Goal: Transaction & Acquisition: Purchase product/service

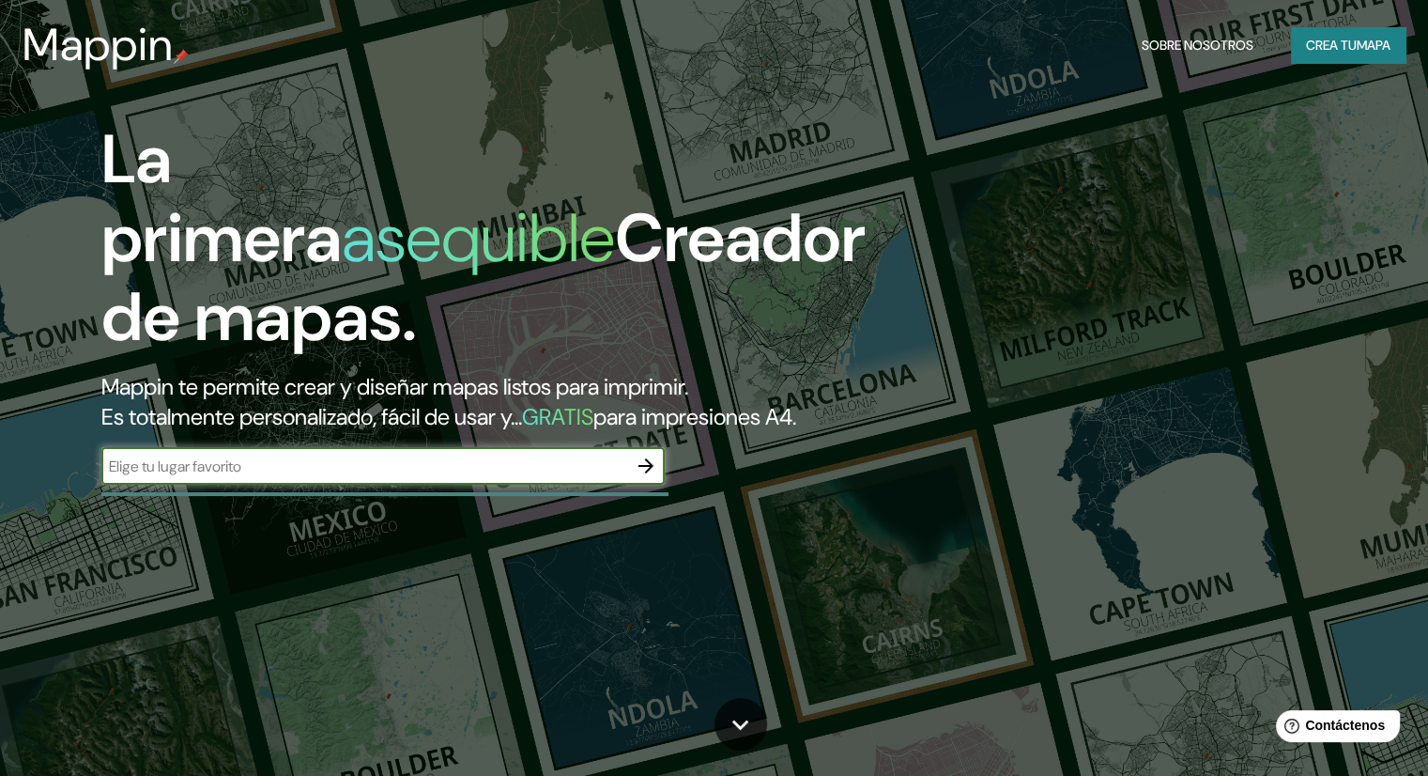
click at [390, 477] on input "text" at bounding box center [364, 466] width 526 height 22
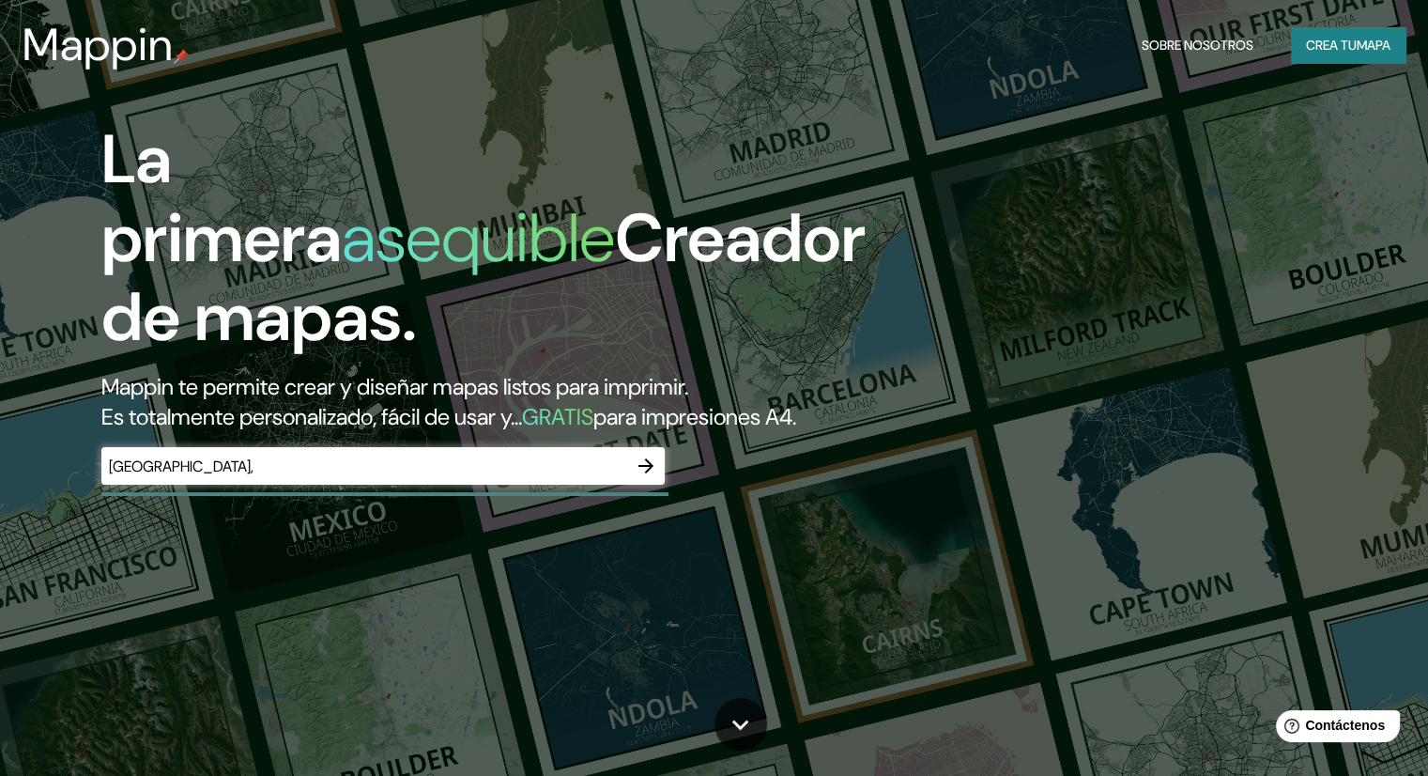
click at [389, 538] on div "La primera asequible Creador de mapas. Mappin te permite crear y diseñar mapas …" at bounding box center [714, 388] width 1428 height 776
click at [407, 477] on input "mexico," at bounding box center [364, 466] width 526 height 22
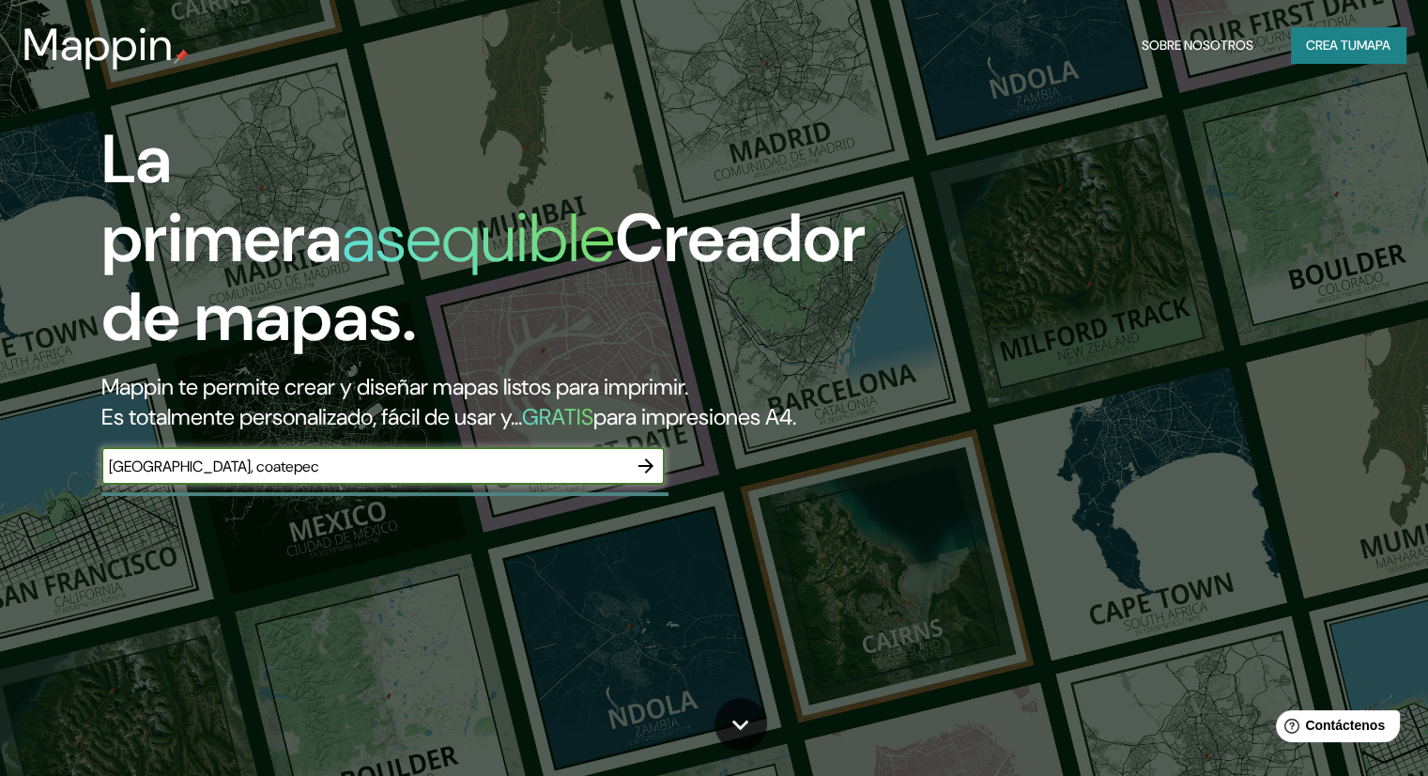
type input "mexico, coatepec"
click at [653, 477] on icon "button" at bounding box center [646, 465] width 23 height 23
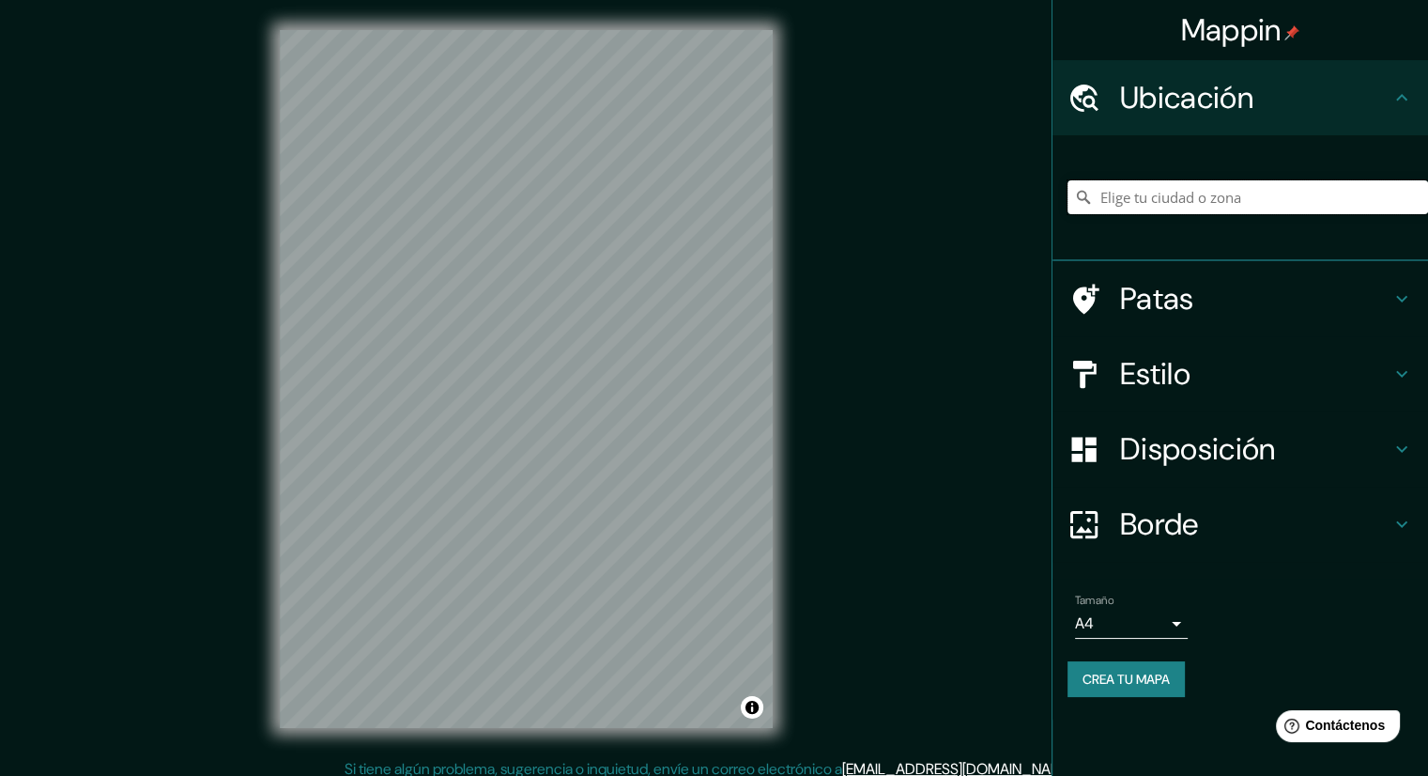
click at [1138, 204] on input "Elige tu ciudad o zona" at bounding box center [1248, 197] width 361 height 34
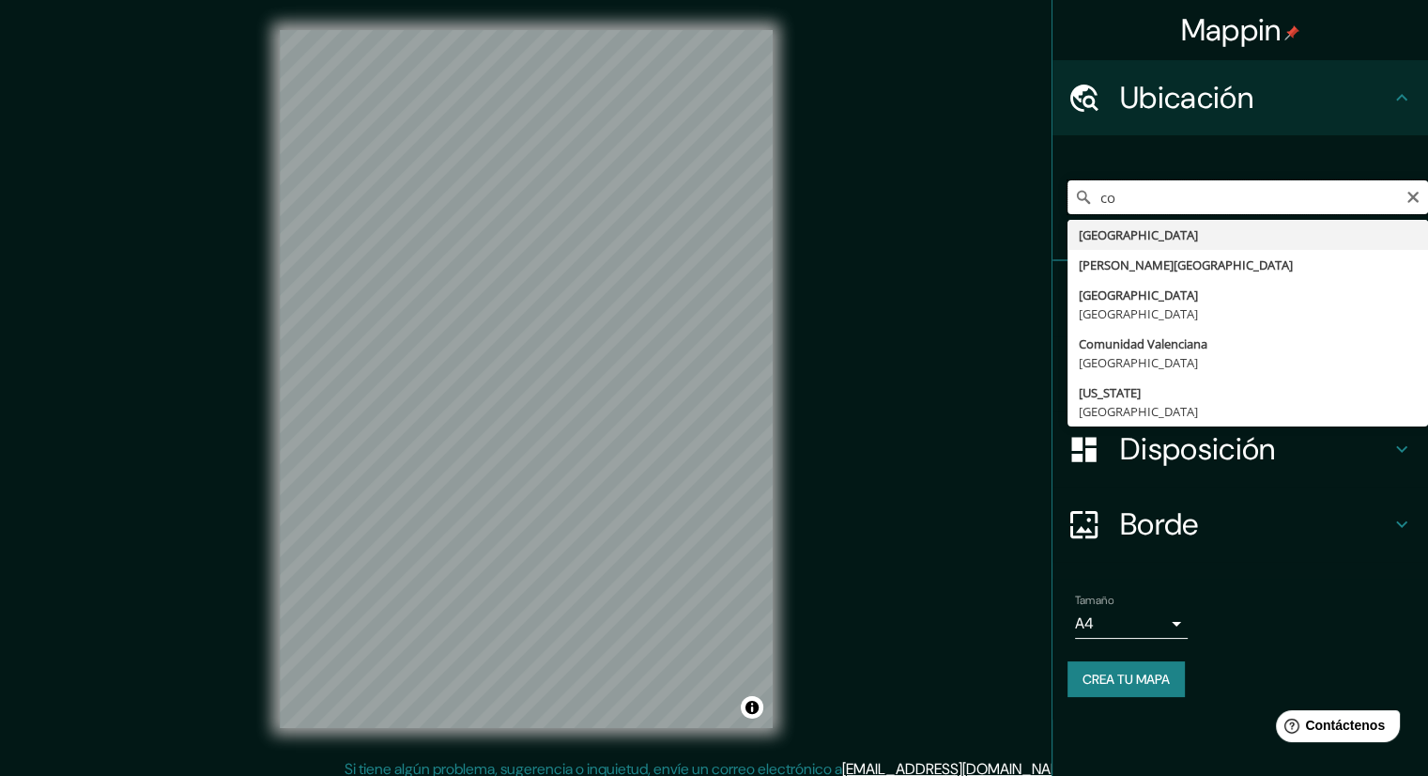
type input "c"
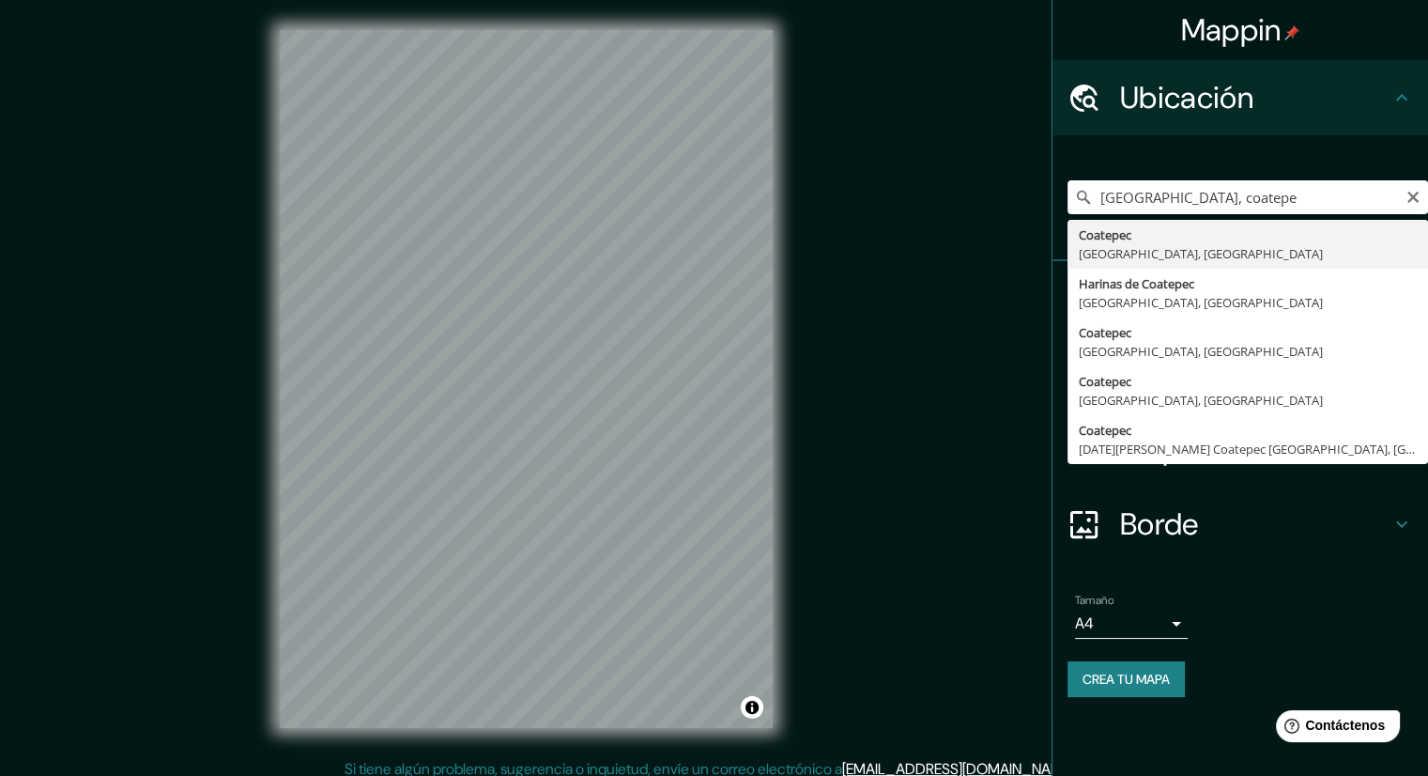
type input "Coatepec, Estado de Veracruz, México"
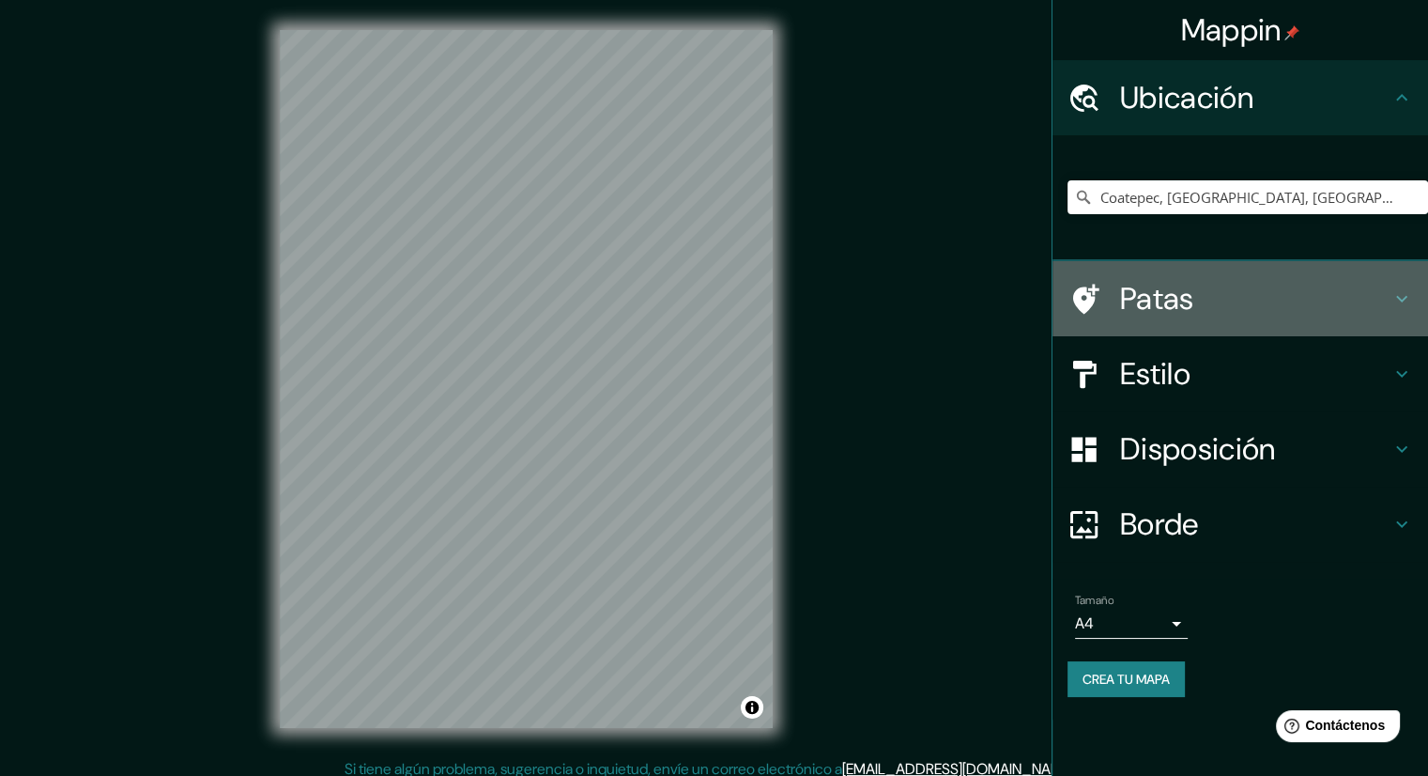
click at [1397, 295] on icon at bounding box center [1402, 298] width 23 height 23
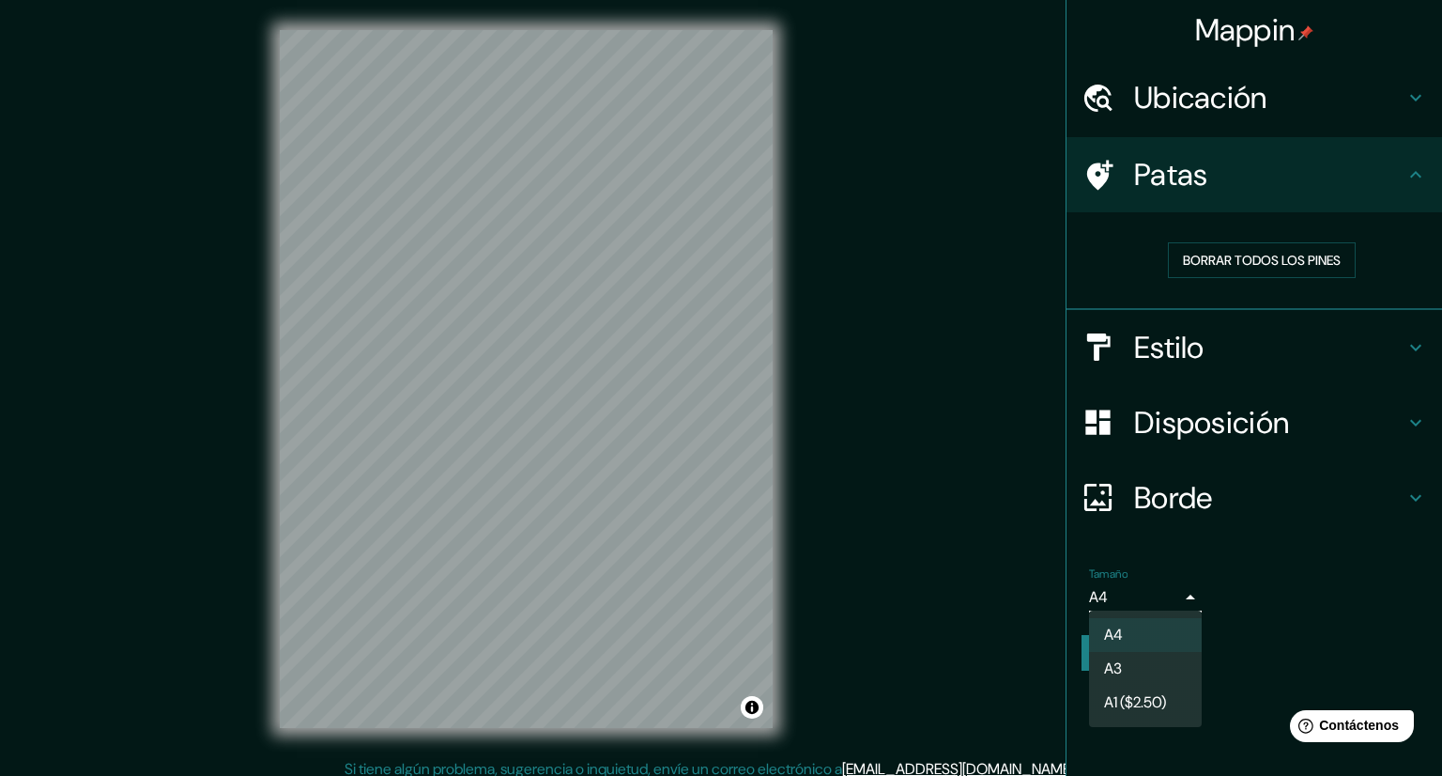
click at [1169, 593] on body "Mappin Ubicación Coatepec, Estado de Veracruz, México Patas Borrar todos los pi…" at bounding box center [721, 388] width 1442 height 776
click at [1169, 692] on li "A1 ($2.50)" at bounding box center [1145, 704] width 113 height 35
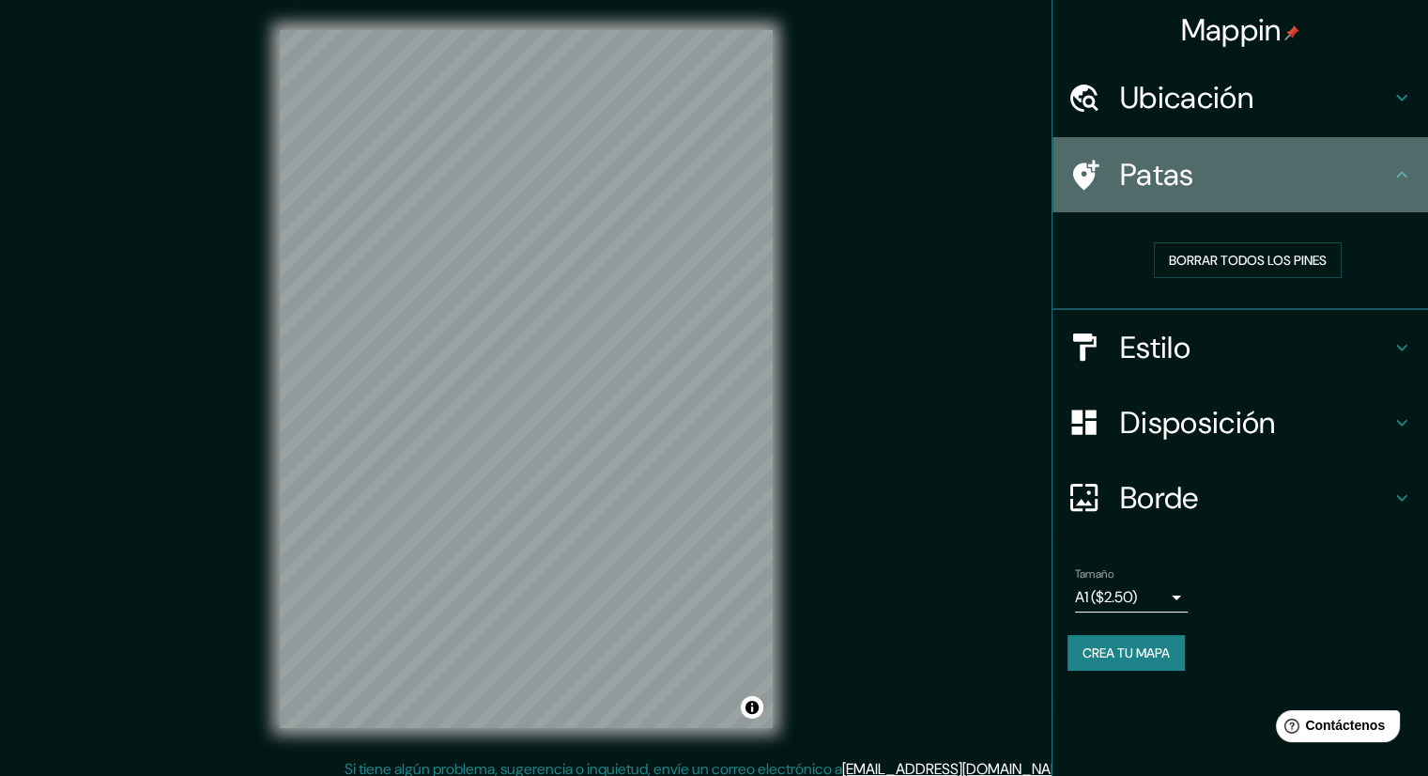
click at [1237, 172] on h4 "Patas" at bounding box center [1255, 175] width 270 height 38
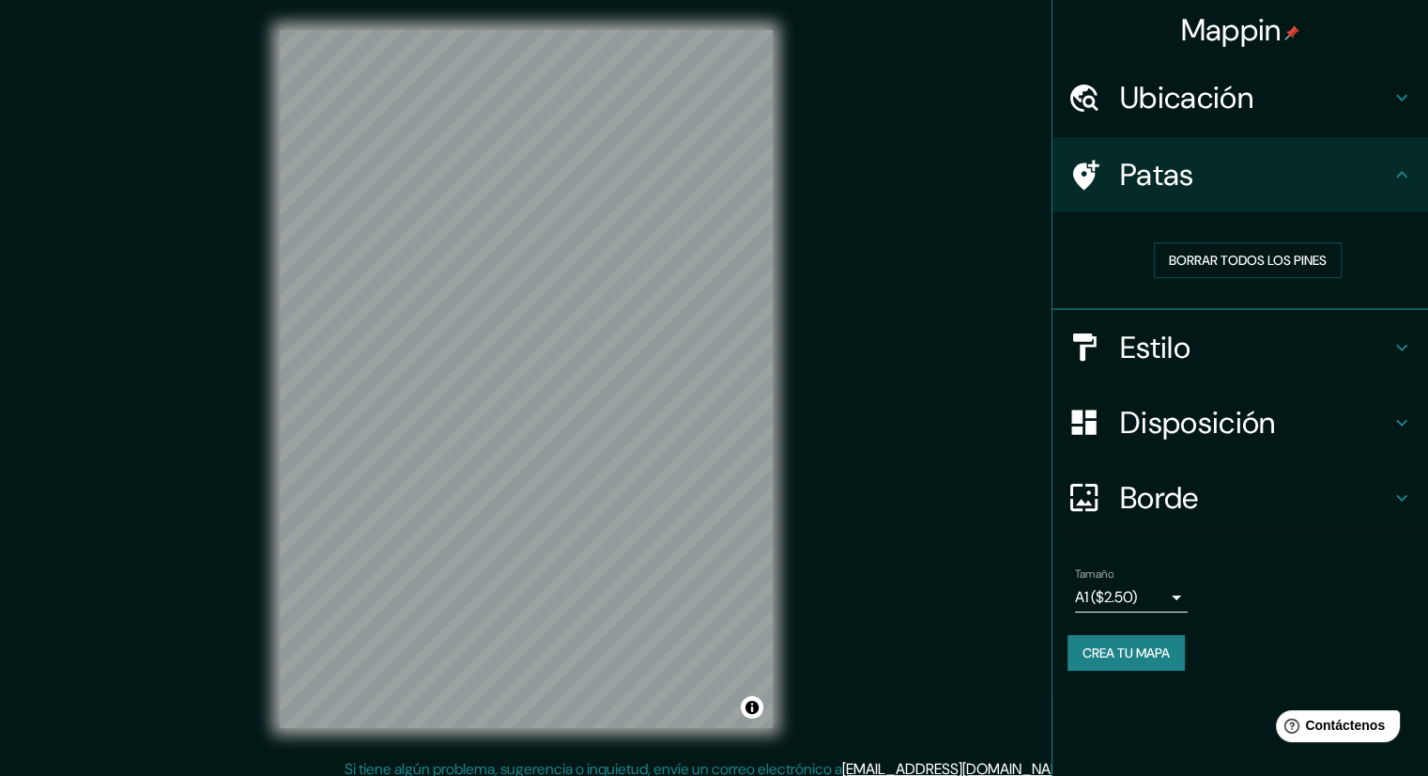
click at [1114, 177] on div at bounding box center [1094, 175] width 53 height 33
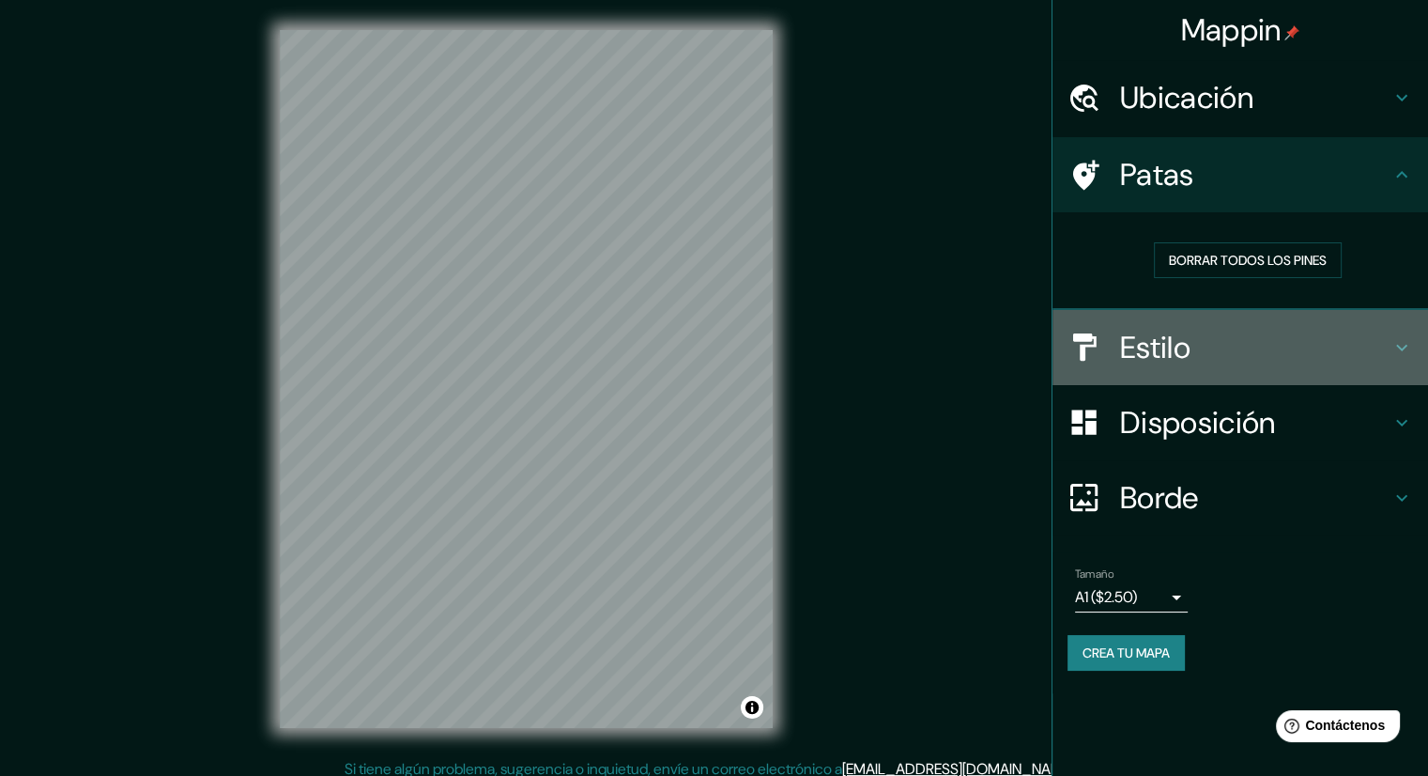
click at [1112, 337] on div at bounding box center [1094, 346] width 53 height 33
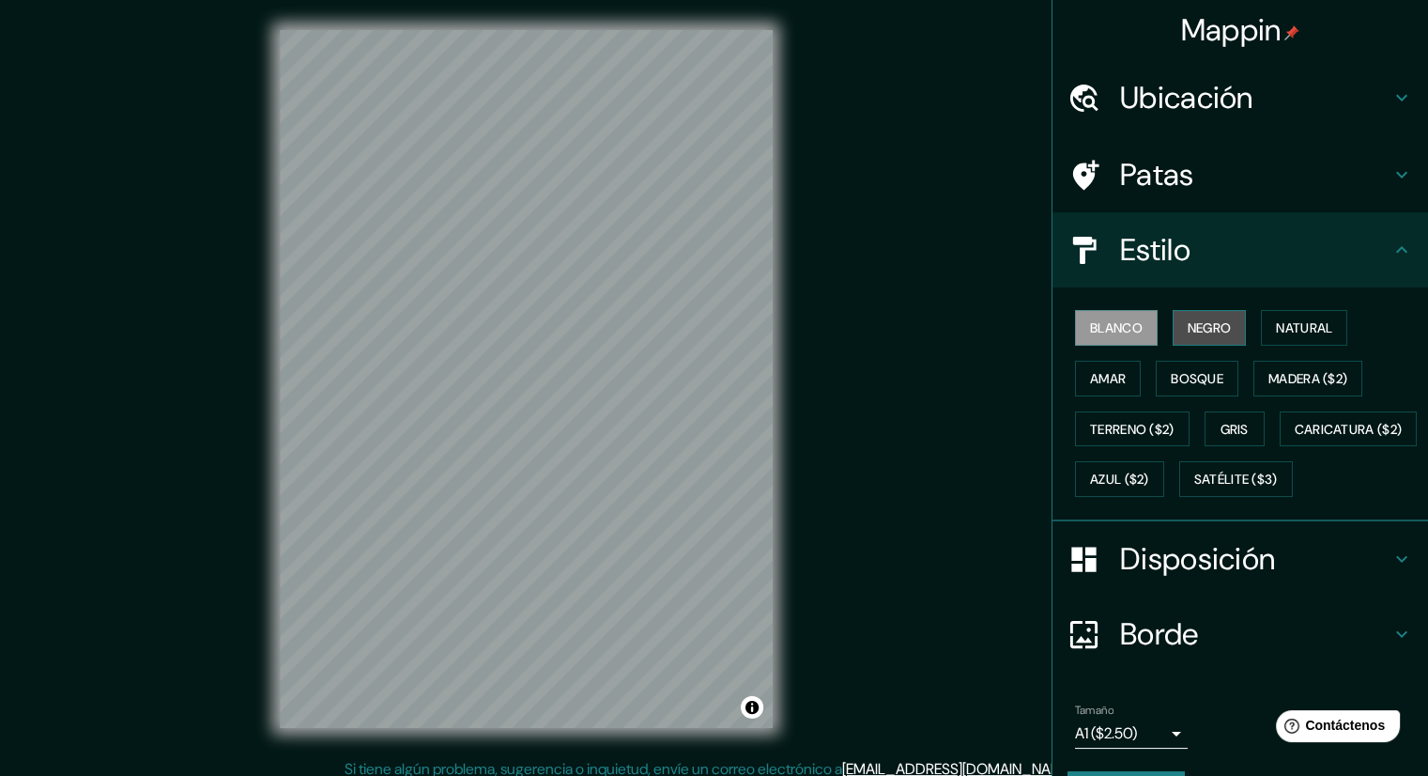
click at [1194, 337] on font "Negro" at bounding box center [1210, 327] width 44 height 24
click at [1288, 338] on font "Natural" at bounding box center [1304, 327] width 56 height 24
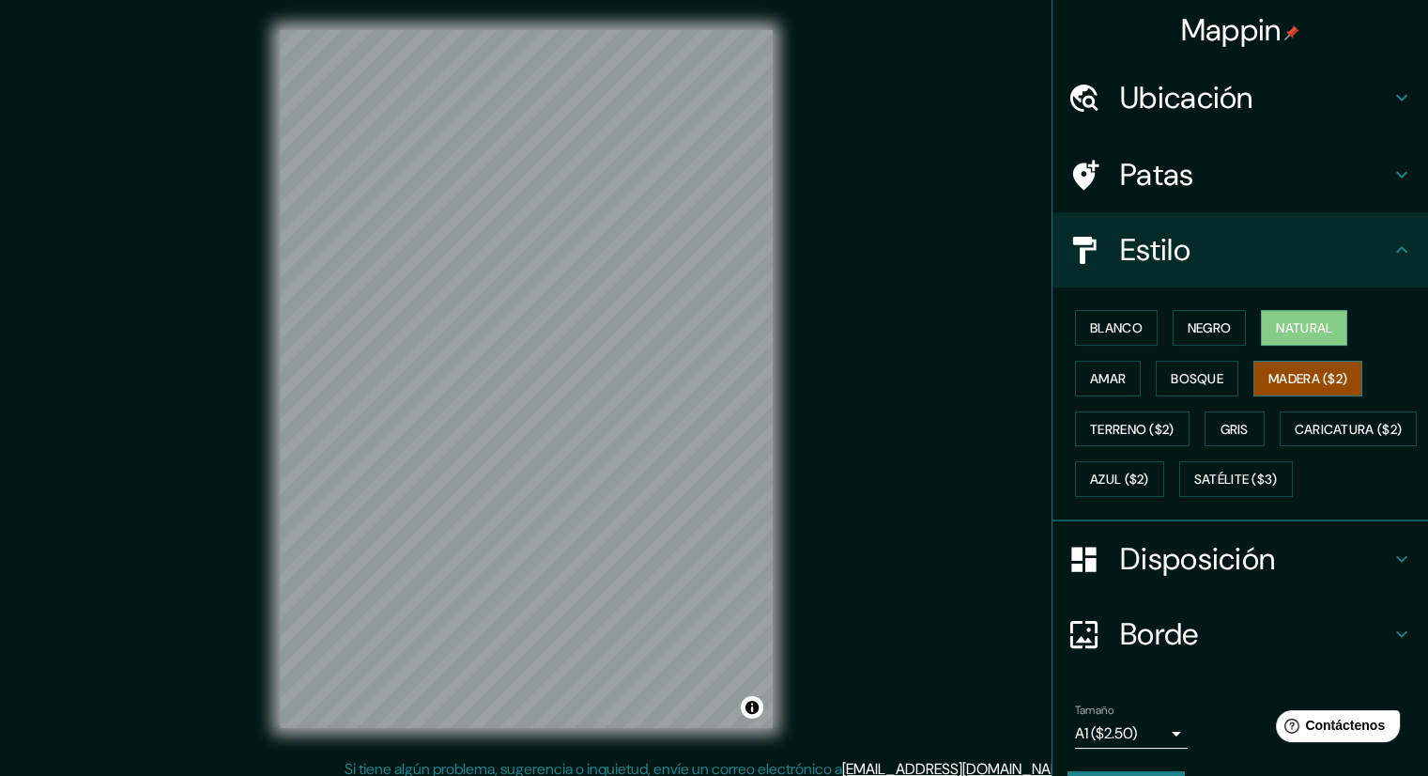
click at [1268, 377] on font "Madera ($2)" at bounding box center [1307, 378] width 79 height 17
click at [1221, 432] on font "Gris" at bounding box center [1235, 429] width 28 height 17
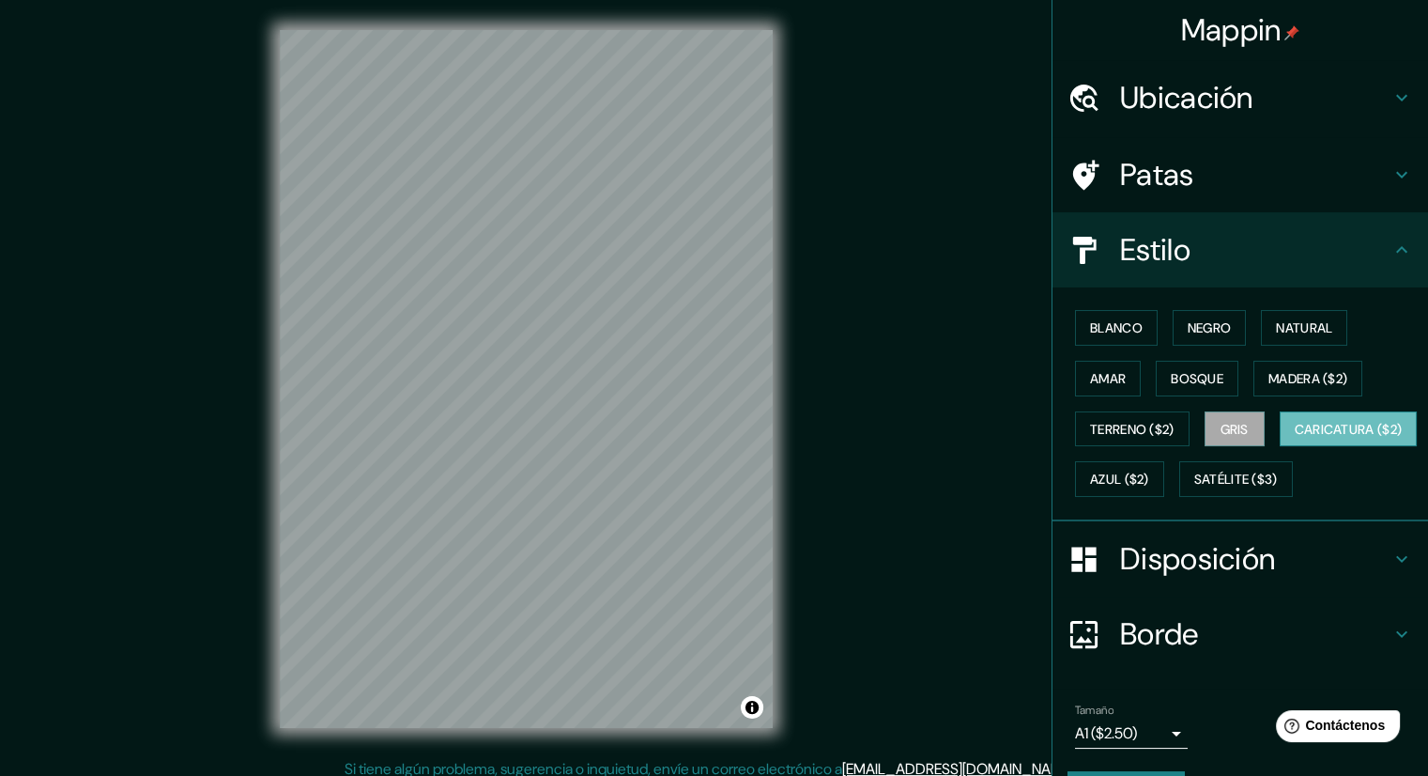
click at [1295, 438] on font "Caricatura ($2)" at bounding box center [1349, 429] width 108 height 17
click at [1194, 488] on font "Satélite ($3)" at bounding box center [1236, 479] width 84 height 17
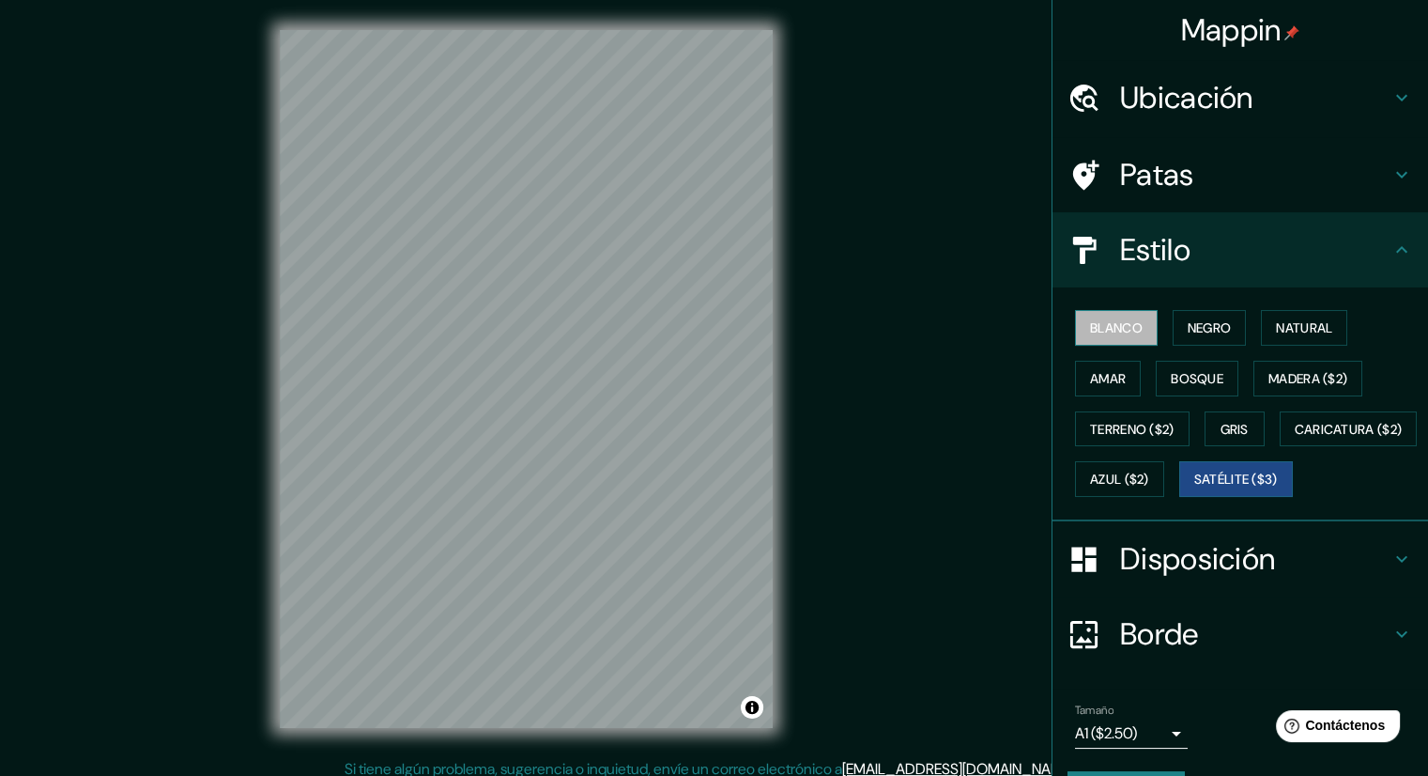
click at [1112, 324] on font "Blanco" at bounding box center [1116, 327] width 53 height 17
click at [1117, 365] on button "Amar" at bounding box center [1108, 379] width 66 height 36
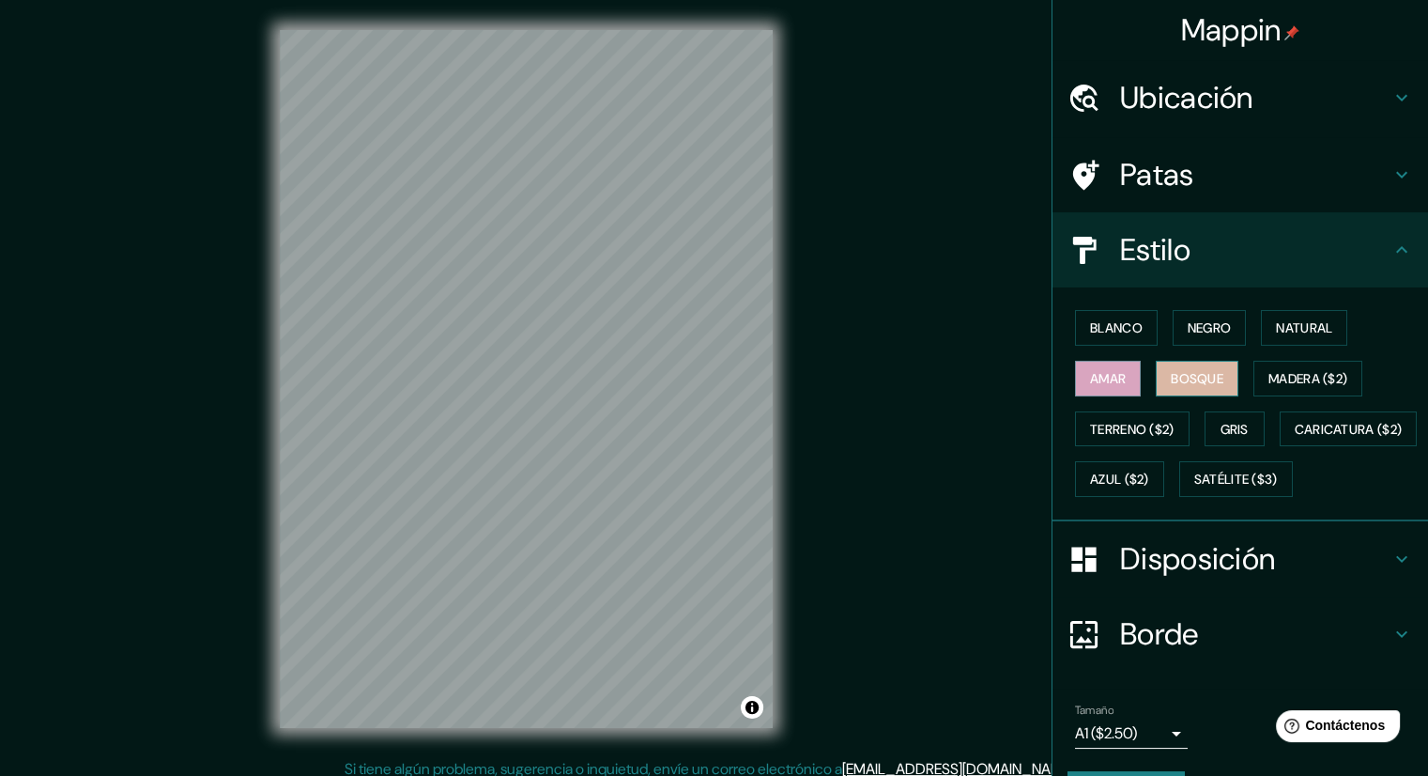
click at [1191, 388] on font "Bosque" at bounding box center [1197, 378] width 53 height 24
click at [1265, 330] on button "Natural" at bounding box center [1304, 328] width 86 height 36
click at [1176, 578] on font "Disposición" at bounding box center [1197, 558] width 155 height 39
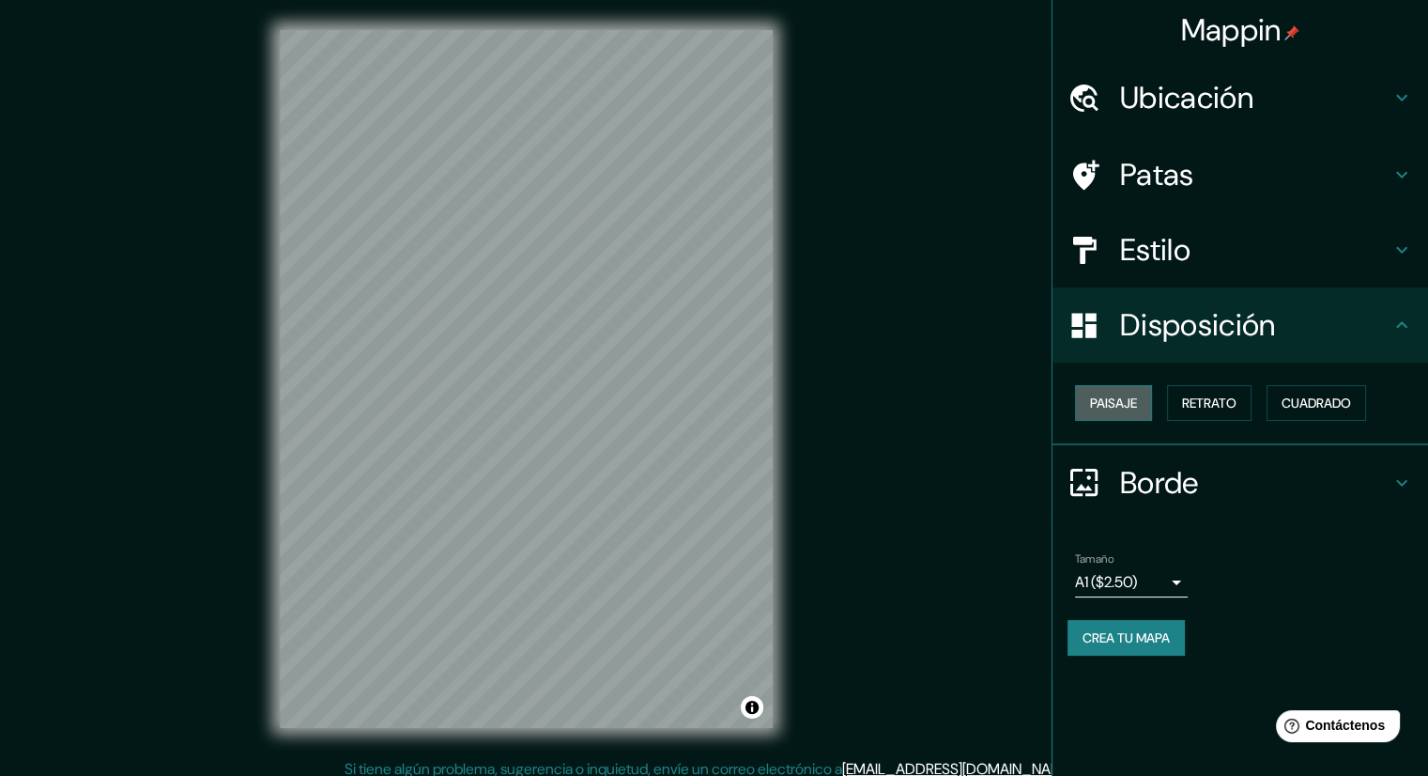
click at [1114, 391] on font "Paisaje" at bounding box center [1113, 403] width 47 height 24
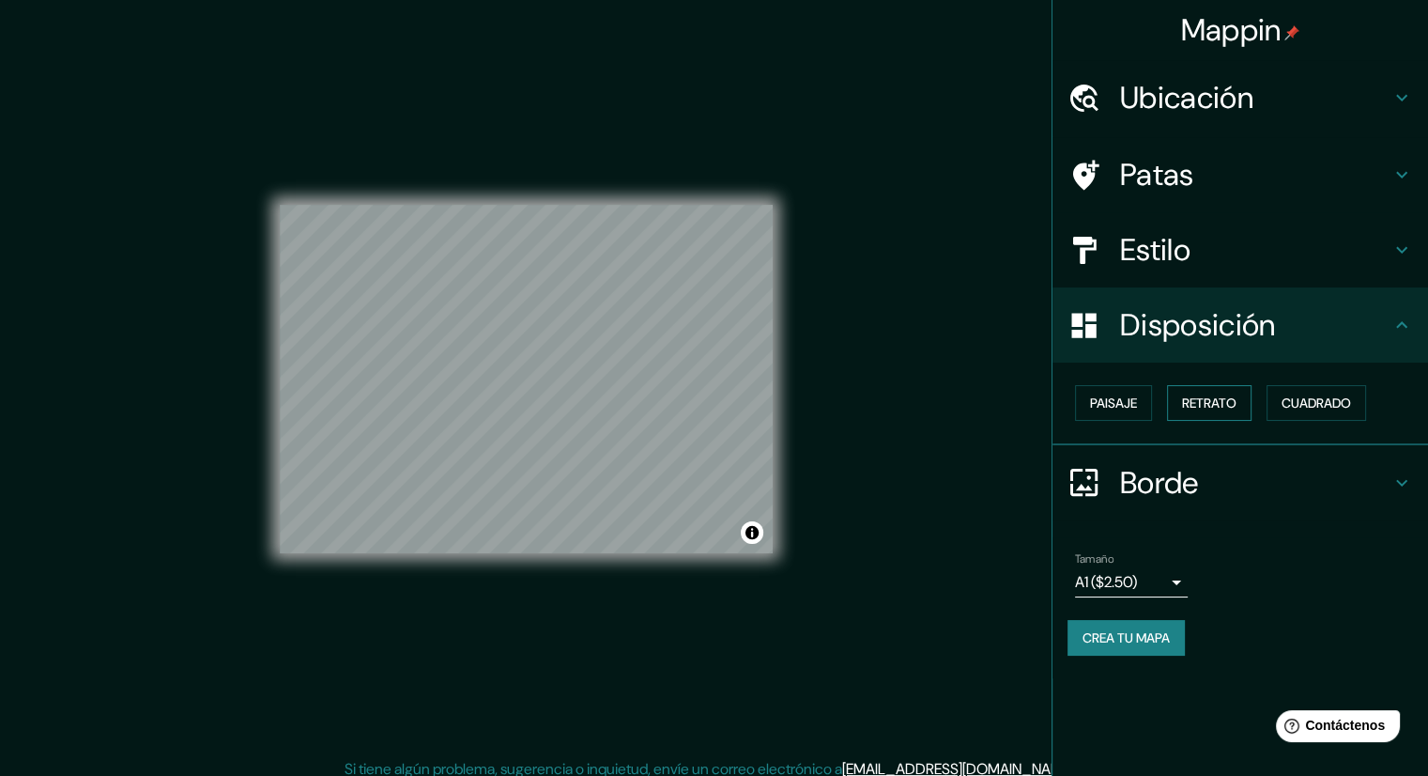
click at [1176, 407] on button "Retrato" at bounding box center [1209, 403] width 85 height 36
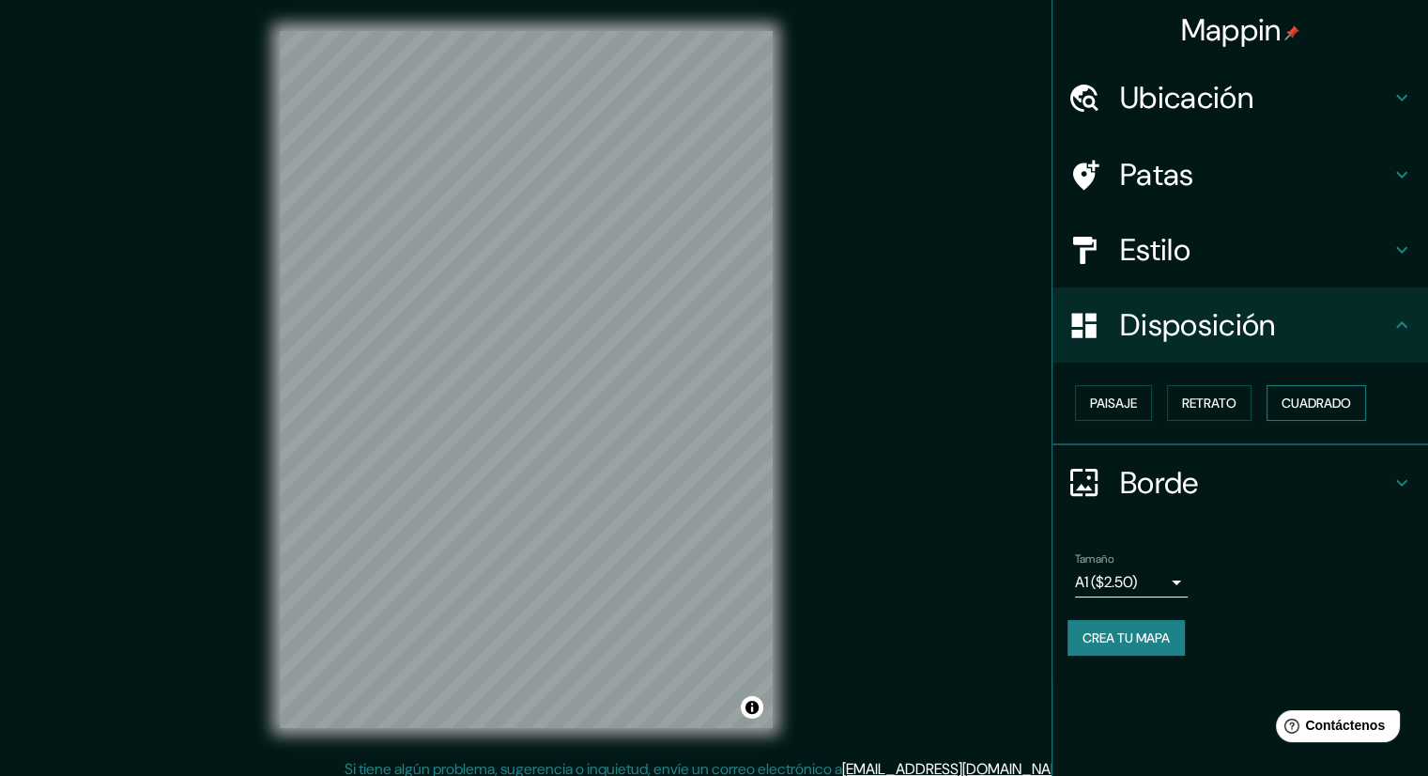
click at [1331, 407] on font "Cuadrado" at bounding box center [1316, 402] width 69 height 17
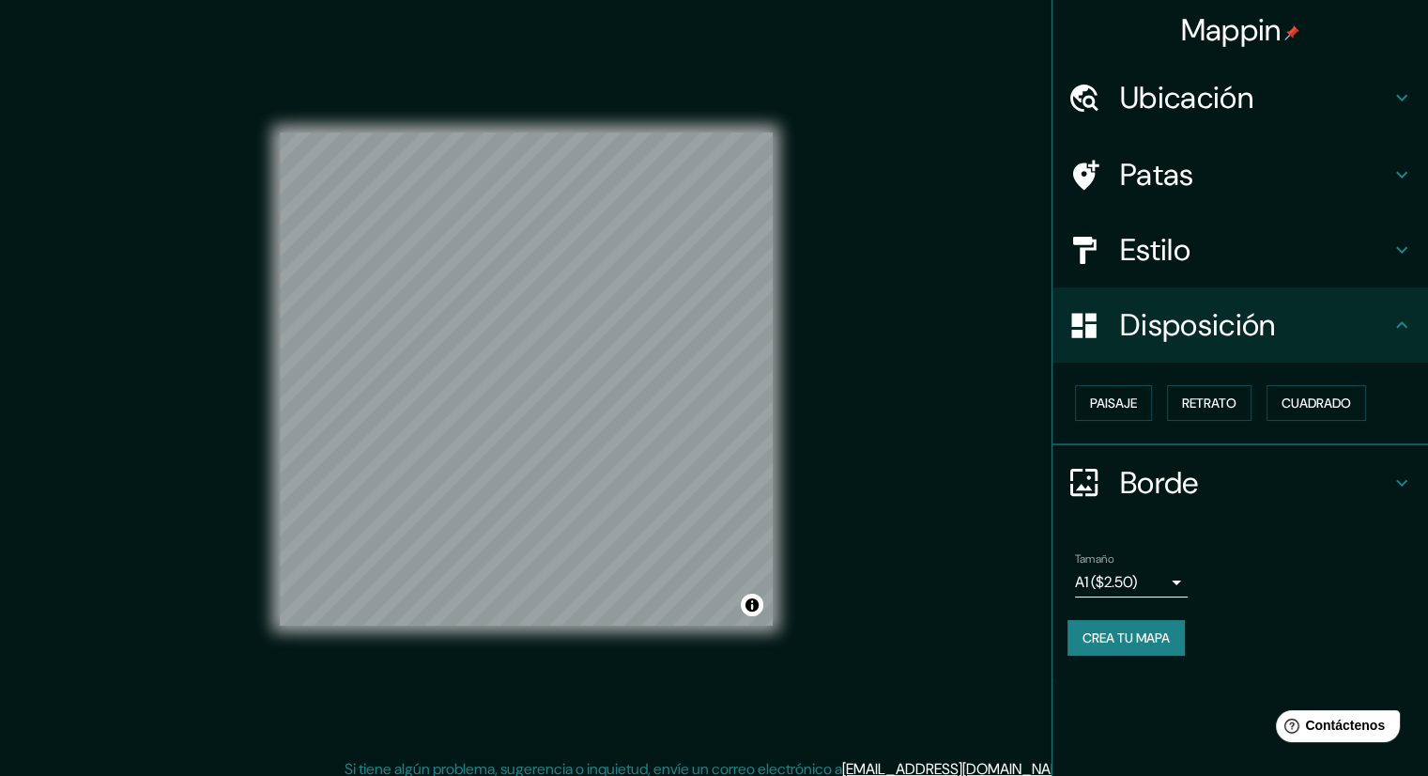
click at [1136, 476] on font "Borde" at bounding box center [1159, 482] width 79 height 39
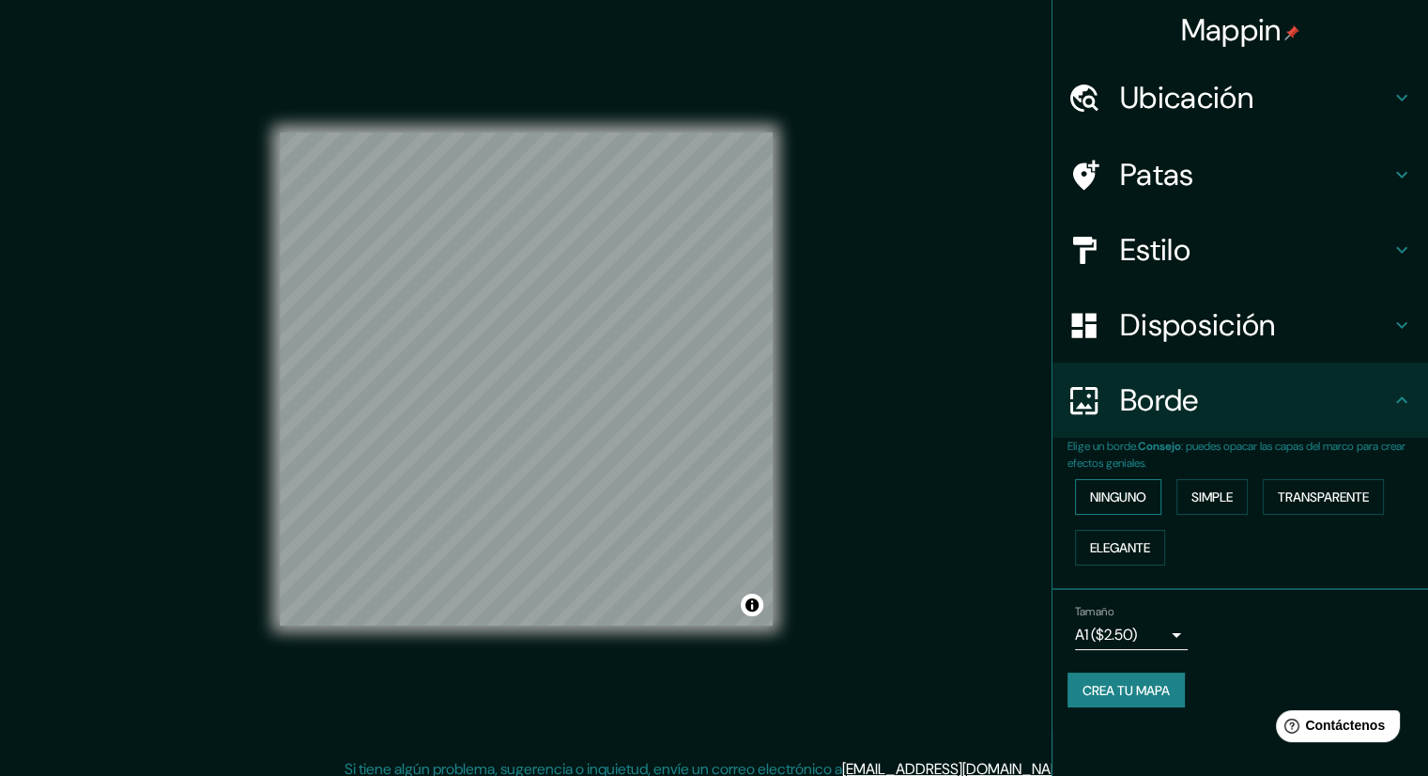
click at [1122, 502] on font "Ninguno" at bounding box center [1118, 496] width 56 height 17
click at [1233, 499] on font "Simple" at bounding box center [1211, 496] width 41 height 17
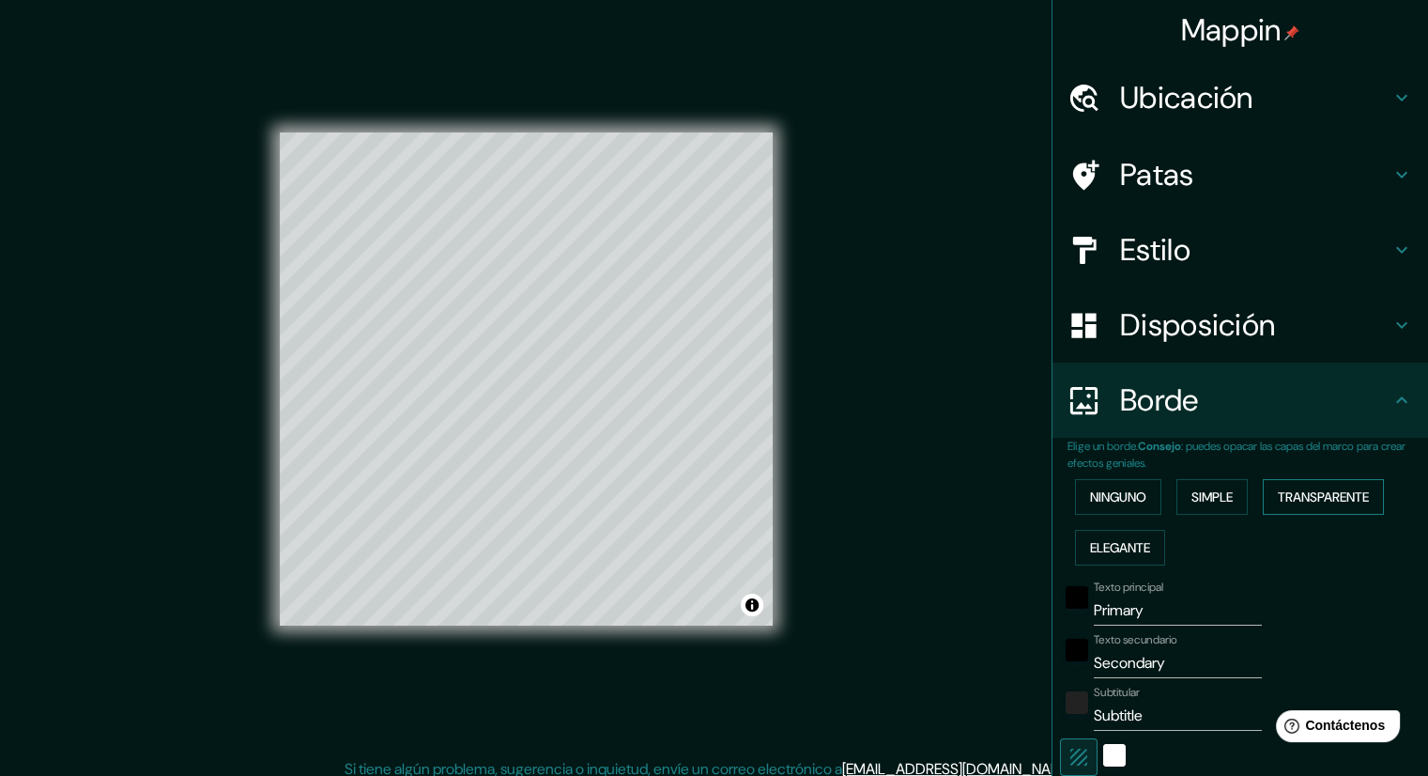
click at [1288, 504] on font "Transparente" at bounding box center [1323, 496] width 91 height 24
click at [1111, 546] on font "Elegante" at bounding box center [1120, 547] width 60 height 17
click at [1119, 493] on font "Ninguno" at bounding box center [1118, 496] width 56 height 17
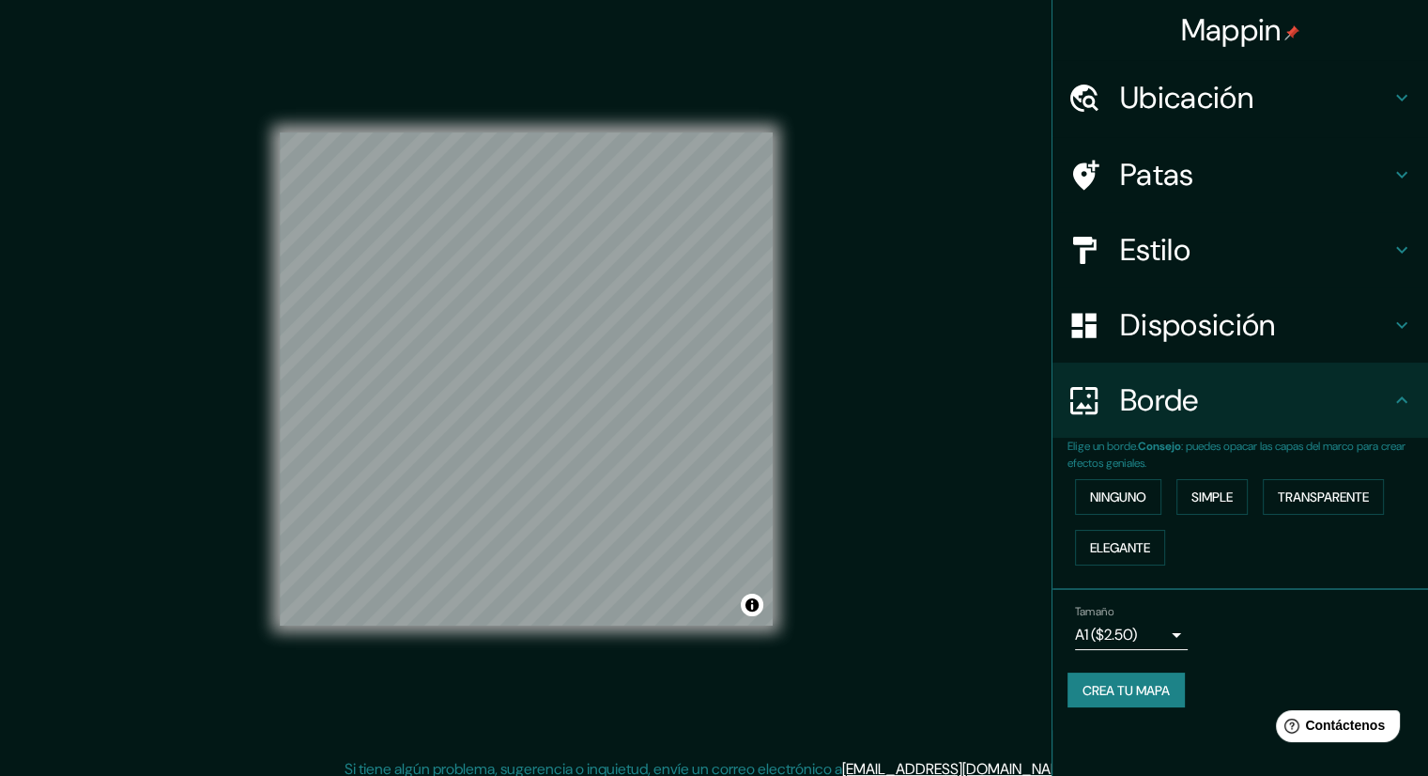
click at [1167, 493] on div "Ninguno Simple Transparente Elegante" at bounding box center [1248, 521] width 361 height 101
click at [1187, 493] on button "Simple" at bounding box center [1211, 497] width 71 height 36
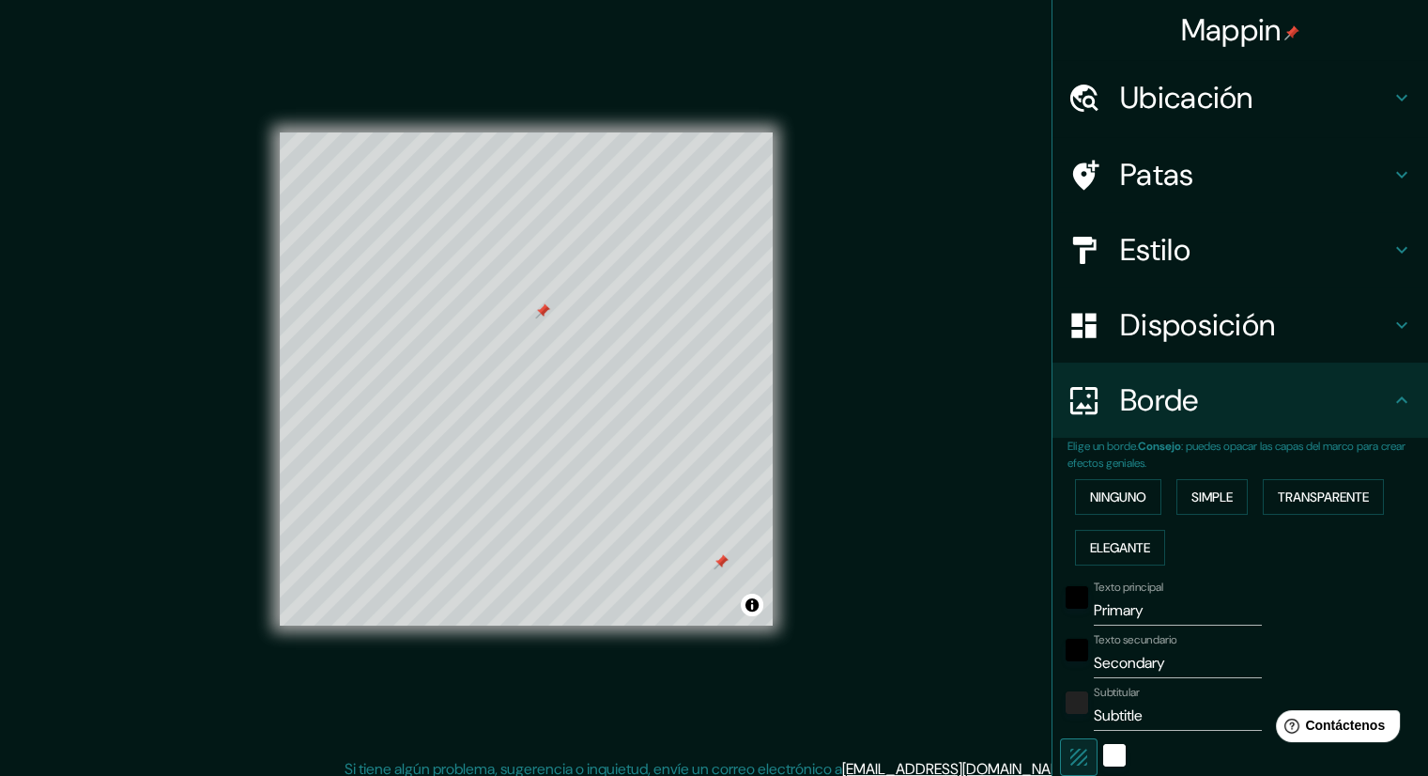
click at [539, 309] on div at bounding box center [542, 310] width 15 height 15
click at [721, 560] on div at bounding box center [721, 561] width 15 height 15
click at [1093, 504] on font "Ninguno" at bounding box center [1118, 496] width 56 height 17
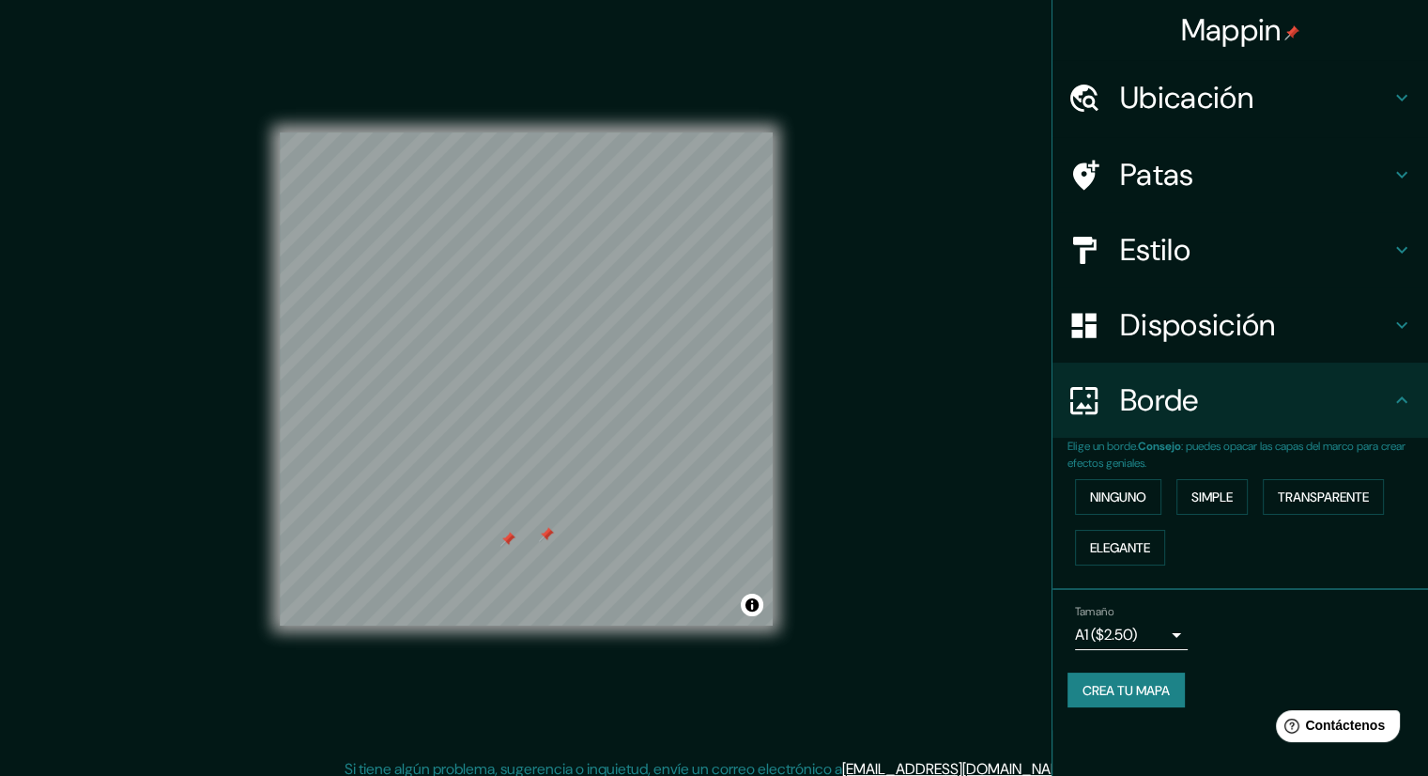
click at [545, 534] on div at bounding box center [546, 534] width 15 height 15
click at [507, 540] on div at bounding box center [507, 538] width 15 height 15
click at [1269, 632] on div "Tamaño A1 ($2.50) a3" at bounding box center [1241, 627] width 346 height 60
click at [1127, 689] on font "Crea tu mapa" at bounding box center [1126, 690] width 87 height 17
click at [1150, 628] on body "Mappin Ubicación Coatepec, Estado de Veracruz, México Patas Estilo Disposición …" at bounding box center [714, 388] width 1428 height 776
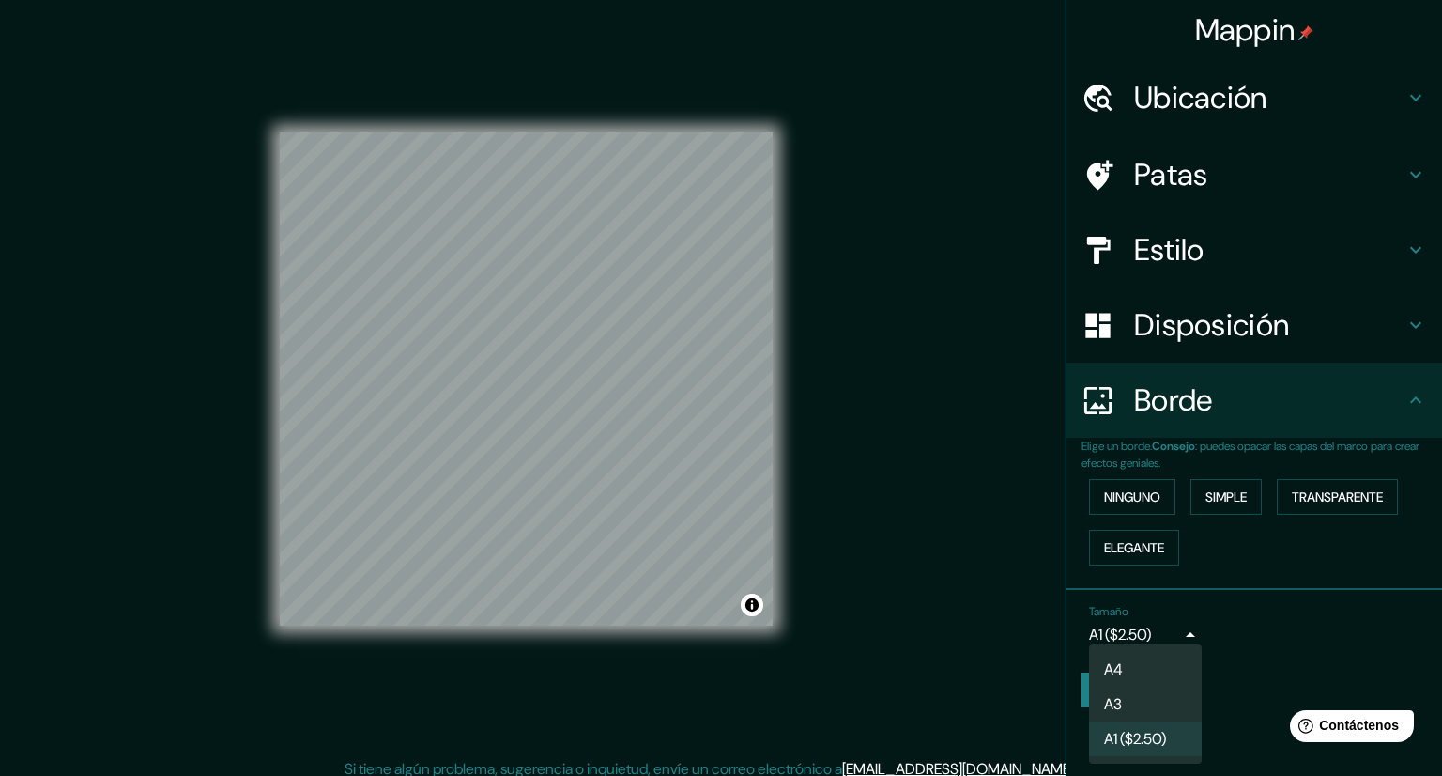
click at [1119, 706] on font "A3" at bounding box center [1113, 704] width 18 height 20
type input "a4"
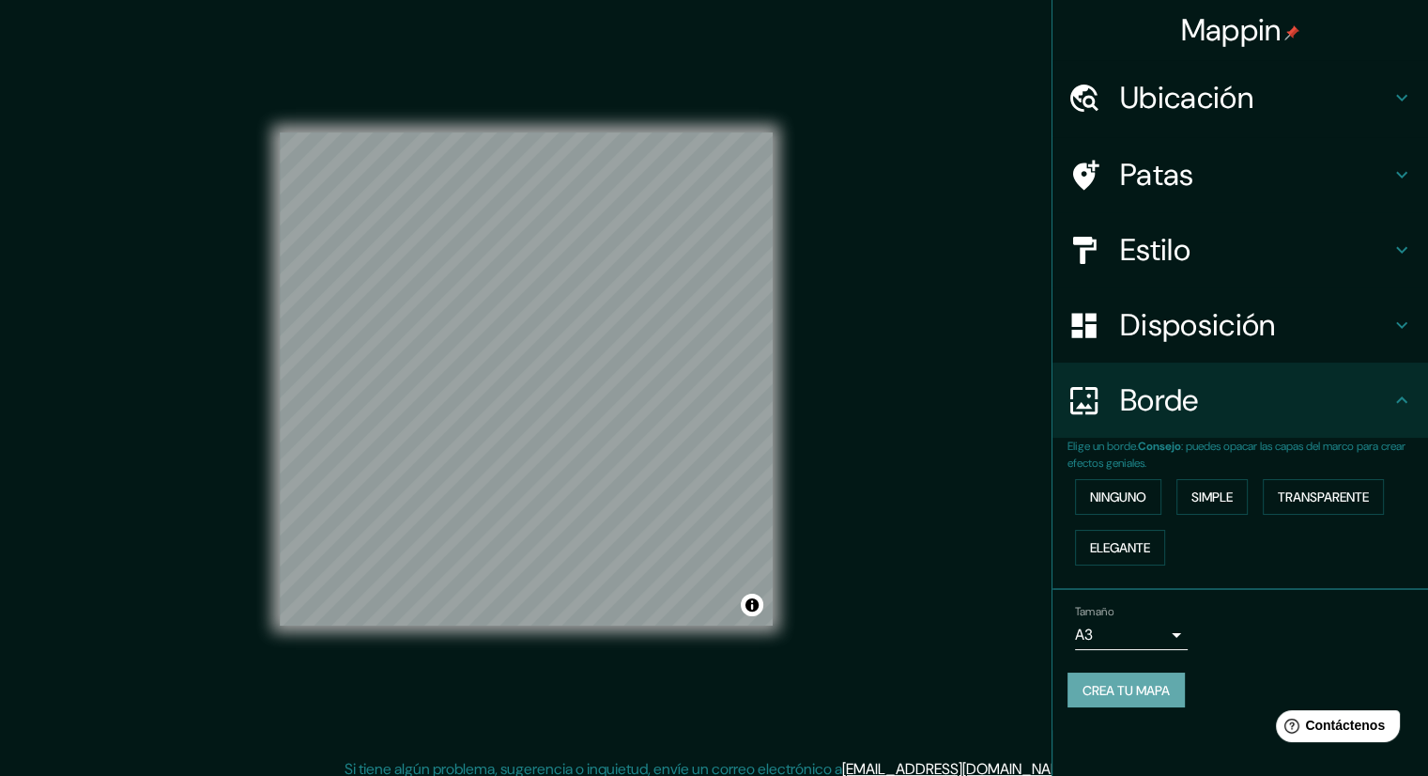
click at [1102, 672] on button "Crea tu mapa" at bounding box center [1126, 690] width 117 height 36
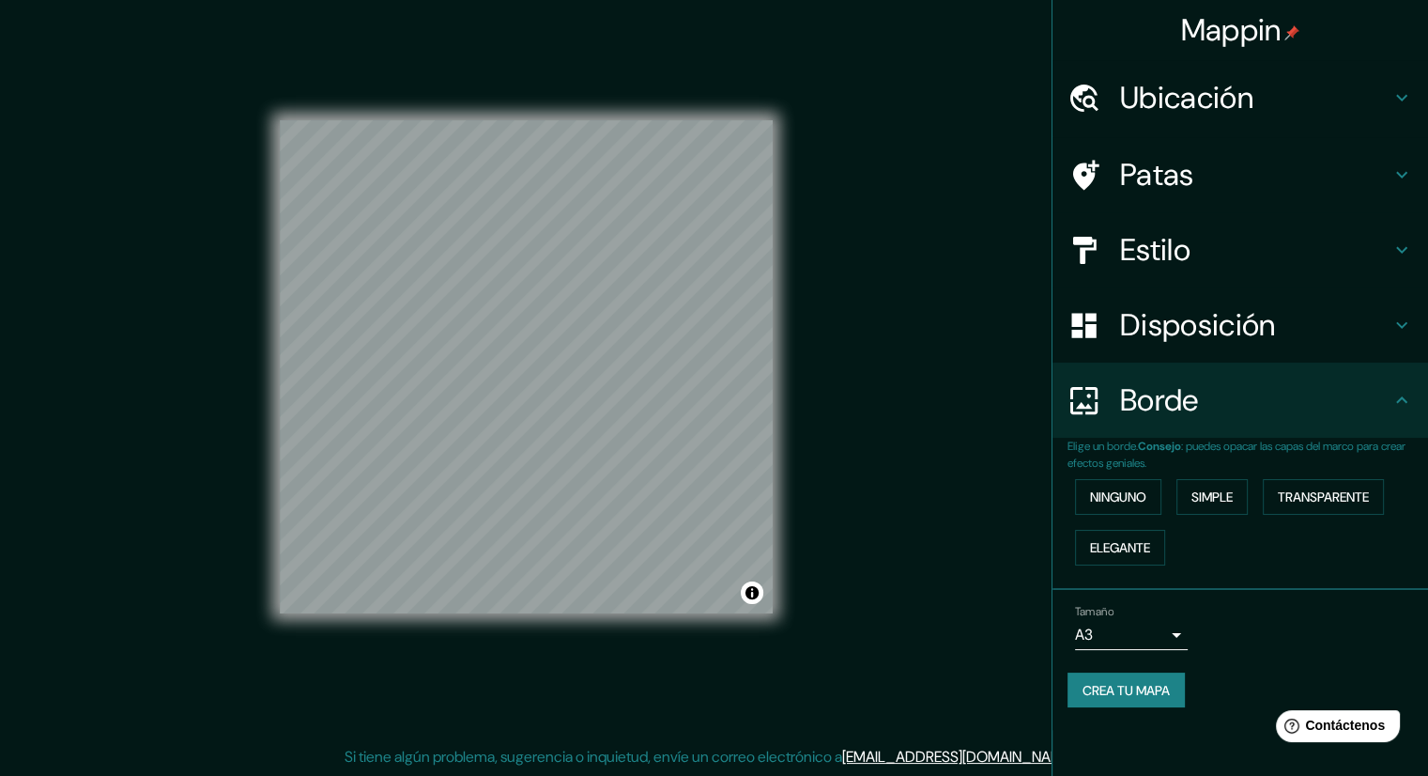
click at [1284, 648] on div "Tamaño A3 a4" at bounding box center [1241, 627] width 346 height 60
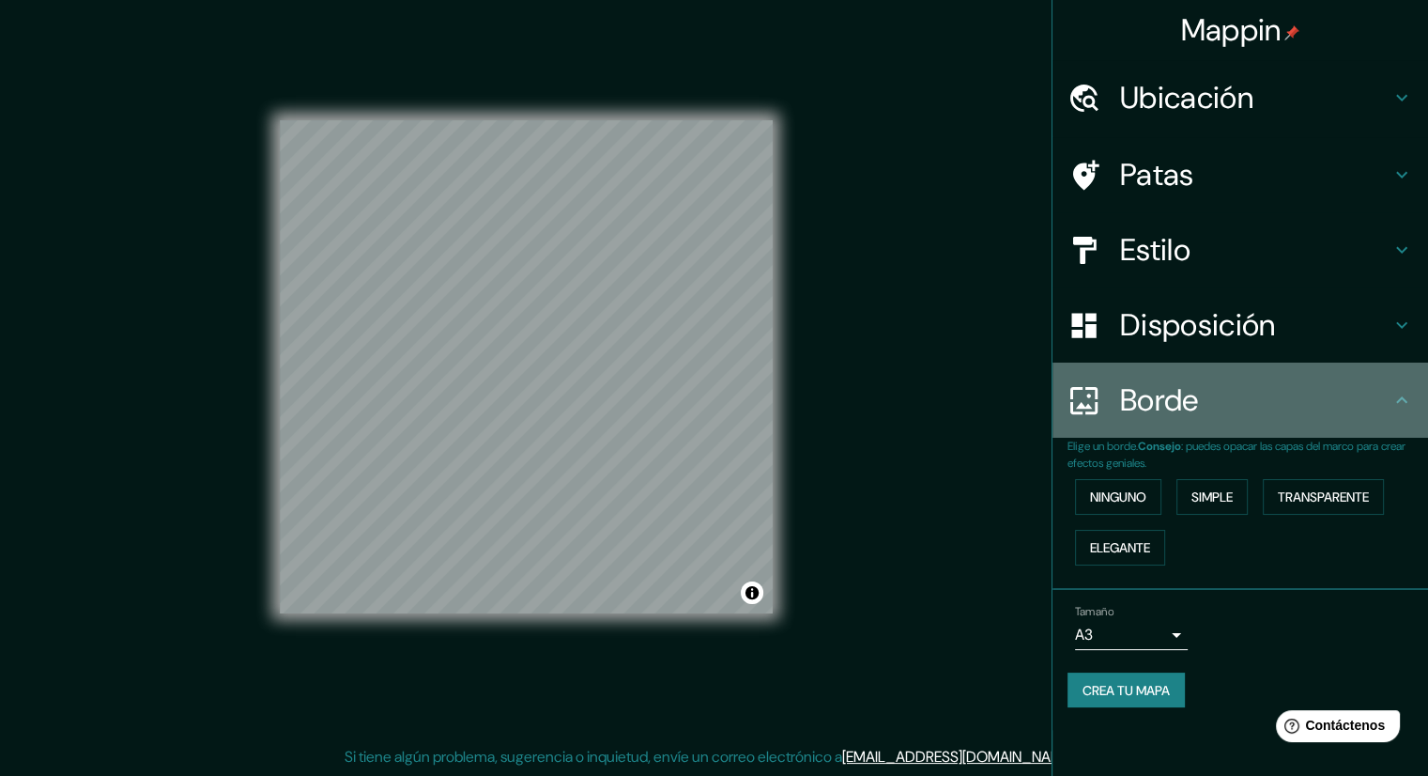
click at [1415, 392] on div "Borde" at bounding box center [1241, 399] width 376 height 75
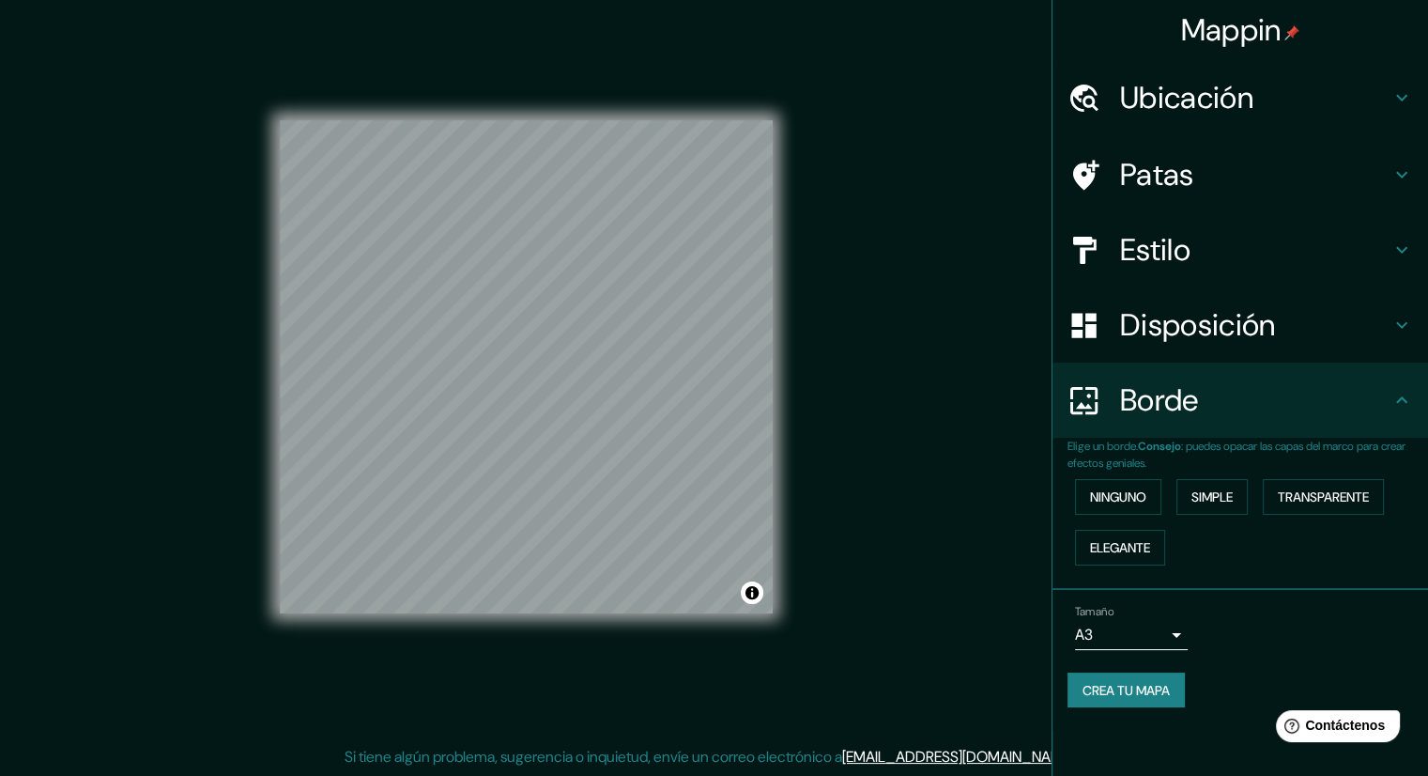
click at [1398, 174] on icon at bounding box center [1401, 175] width 11 height 7
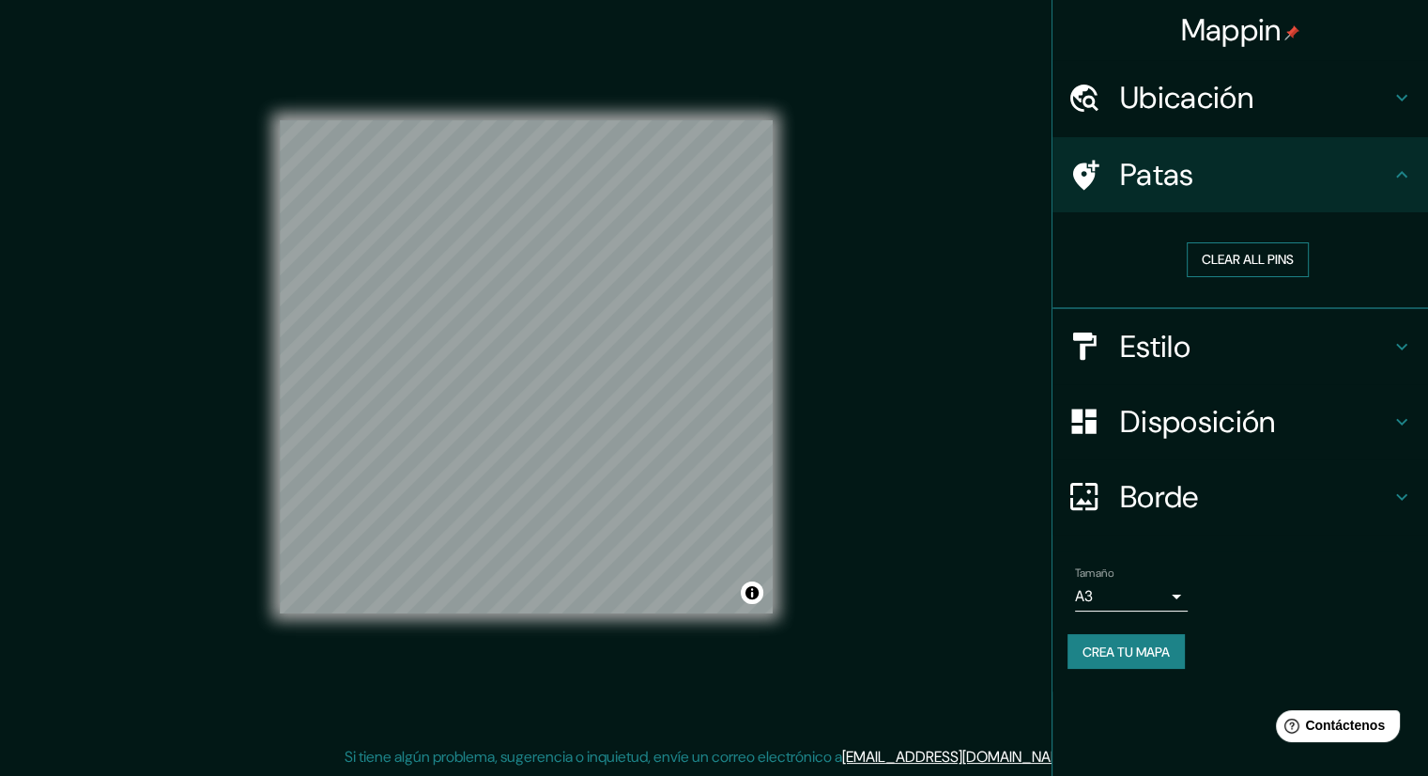
click at [1242, 254] on button "Clear all pins" at bounding box center [1248, 259] width 122 height 35
click at [1202, 268] on button "Clear all pins" at bounding box center [1248, 259] width 122 height 35
click at [1281, 564] on div "Tamaño A3 a4" at bounding box center [1241, 589] width 346 height 60
click at [1017, 754] on font "help@mappin.pro" at bounding box center [958, 756] width 232 height 20
click at [1125, 651] on font "Crea tu mapa" at bounding box center [1126, 651] width 87 height 17
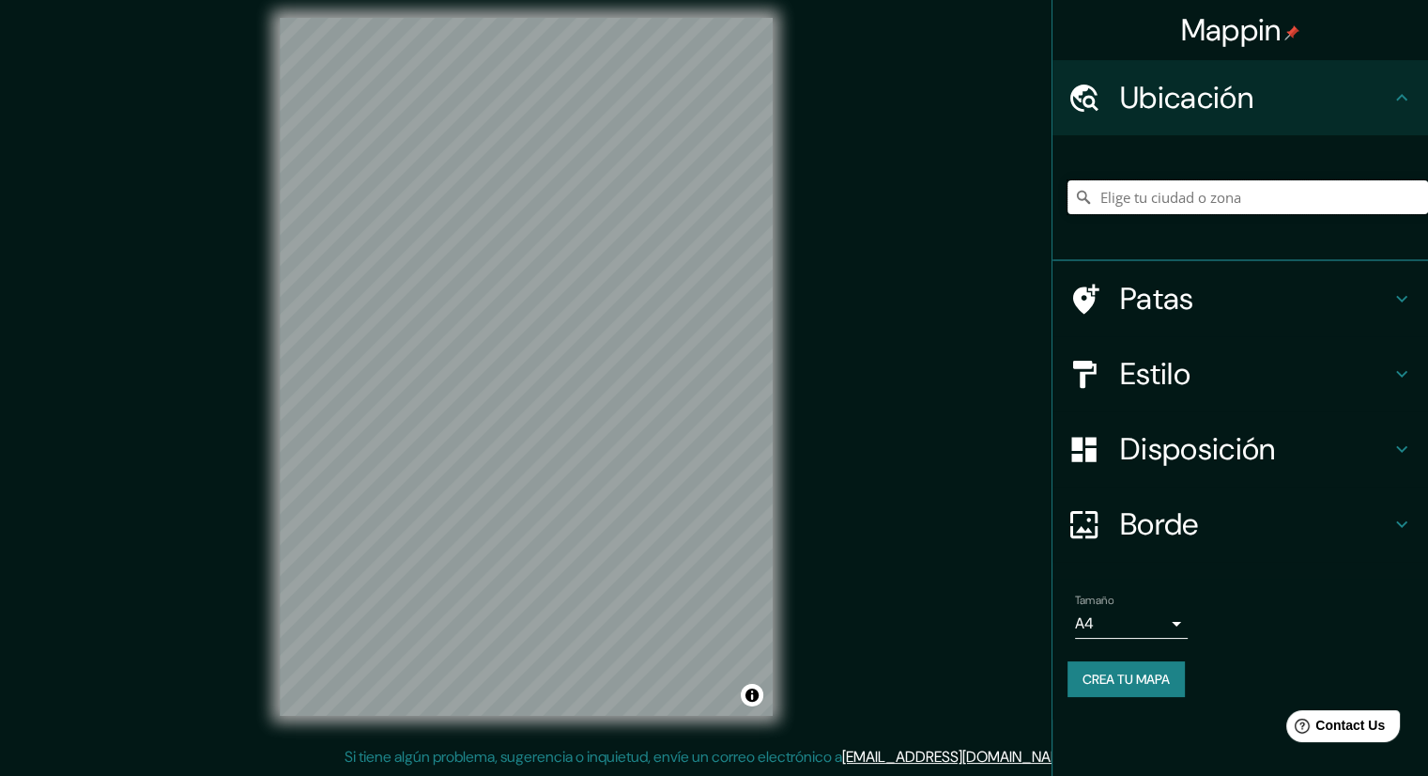
click at [1160, 202] on input "Elige tu ciudad o zona" at bounding box center [1248, 197] width 361 height 34
type input "Retorno Norte, 91056 Xalapa, Estado de Veracruz, México"
click at [1408, 381] on icon at bounding box center [1402, 373] width 23 height 23
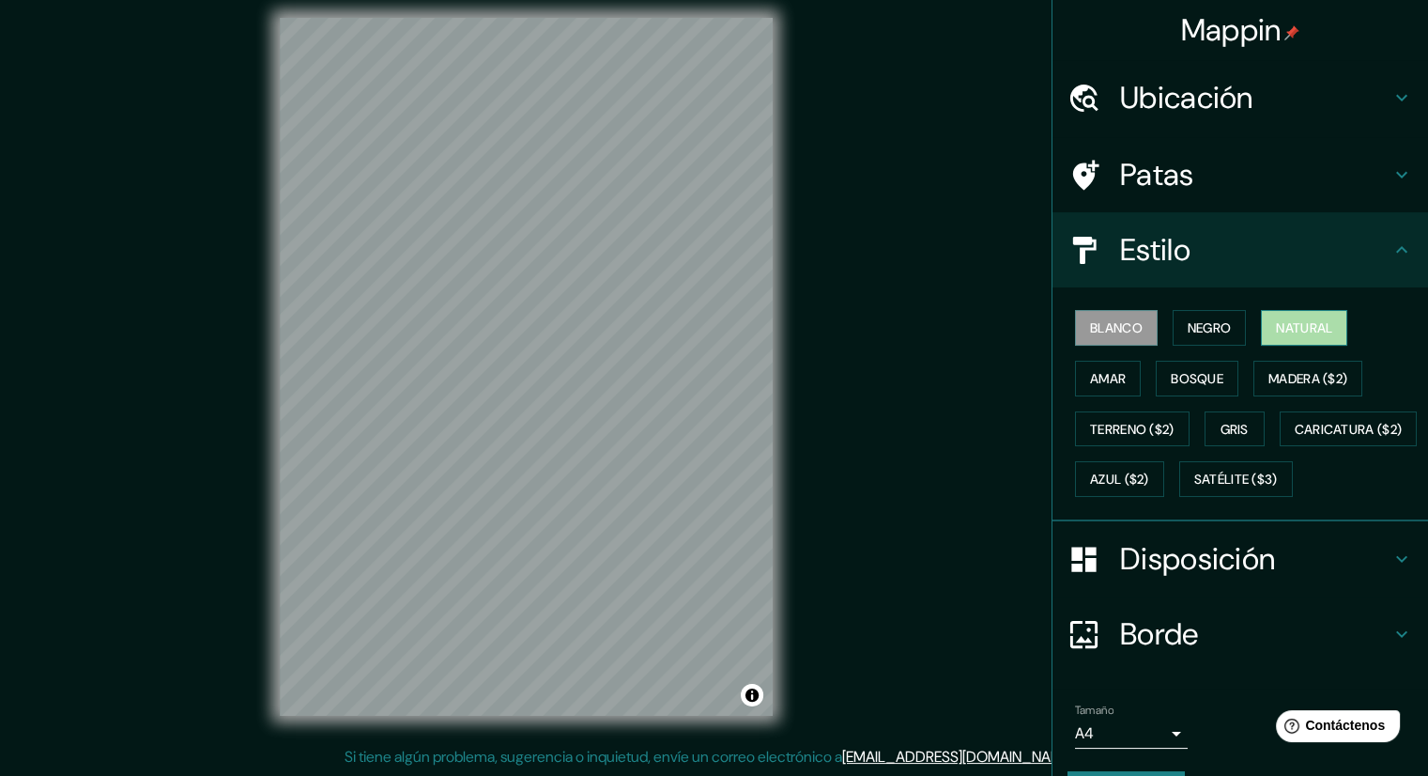
click at [1261, 334] on button "Natural" at bounding box center [1304, 328] width 86 height 36
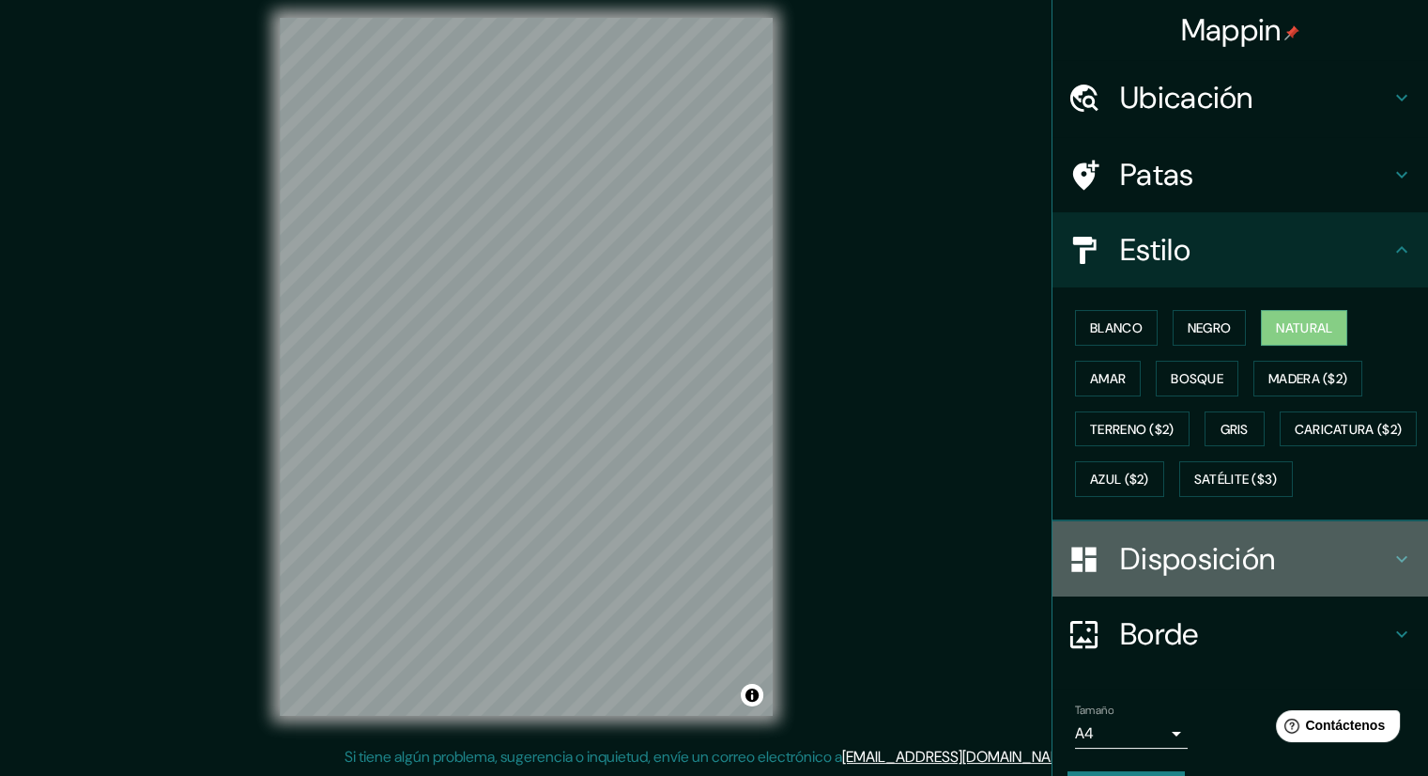
click at [1120, 578] on font "Disposición" at bounding box center [1197, 558] width 155 height 39
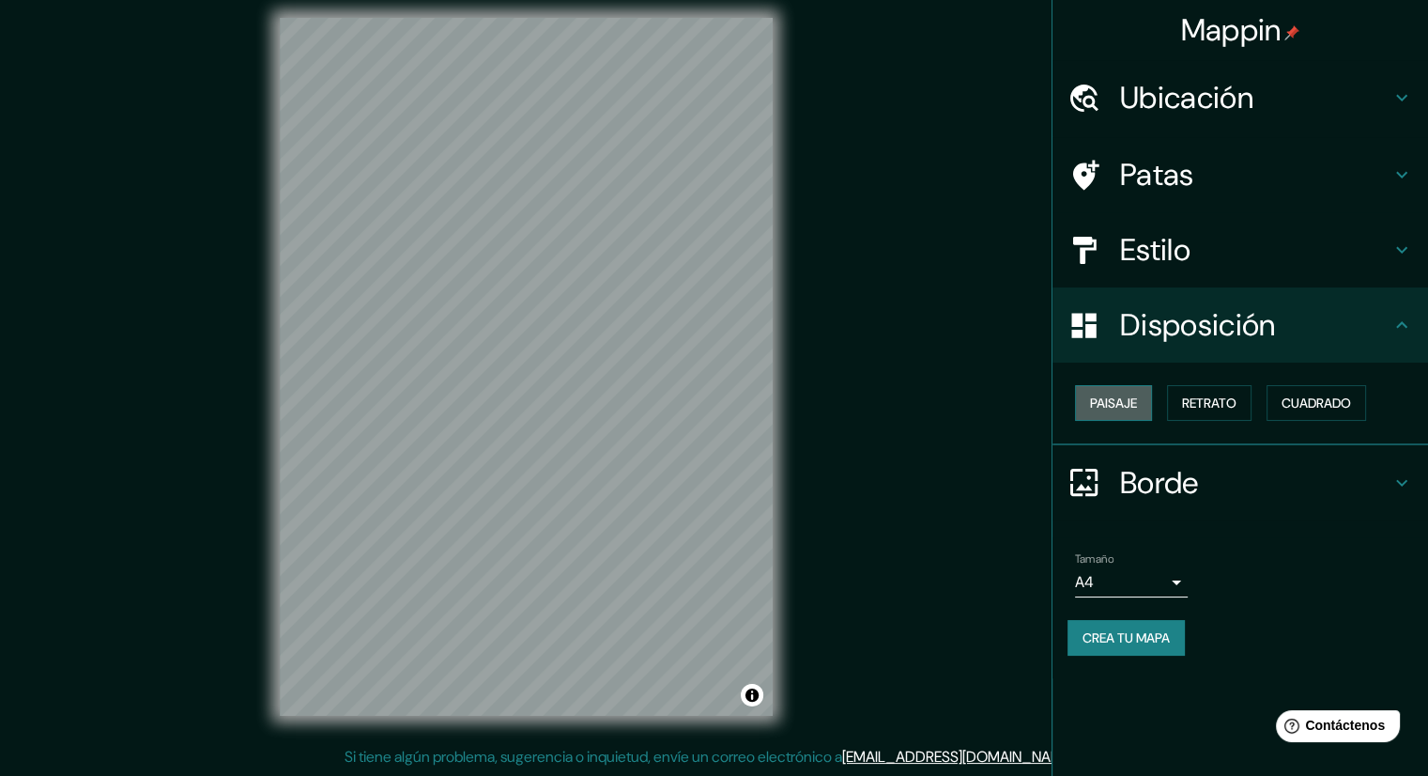
click at [1122, 395] on font "Paisaje" at bounding box center [1113, 402] width 47 height 17
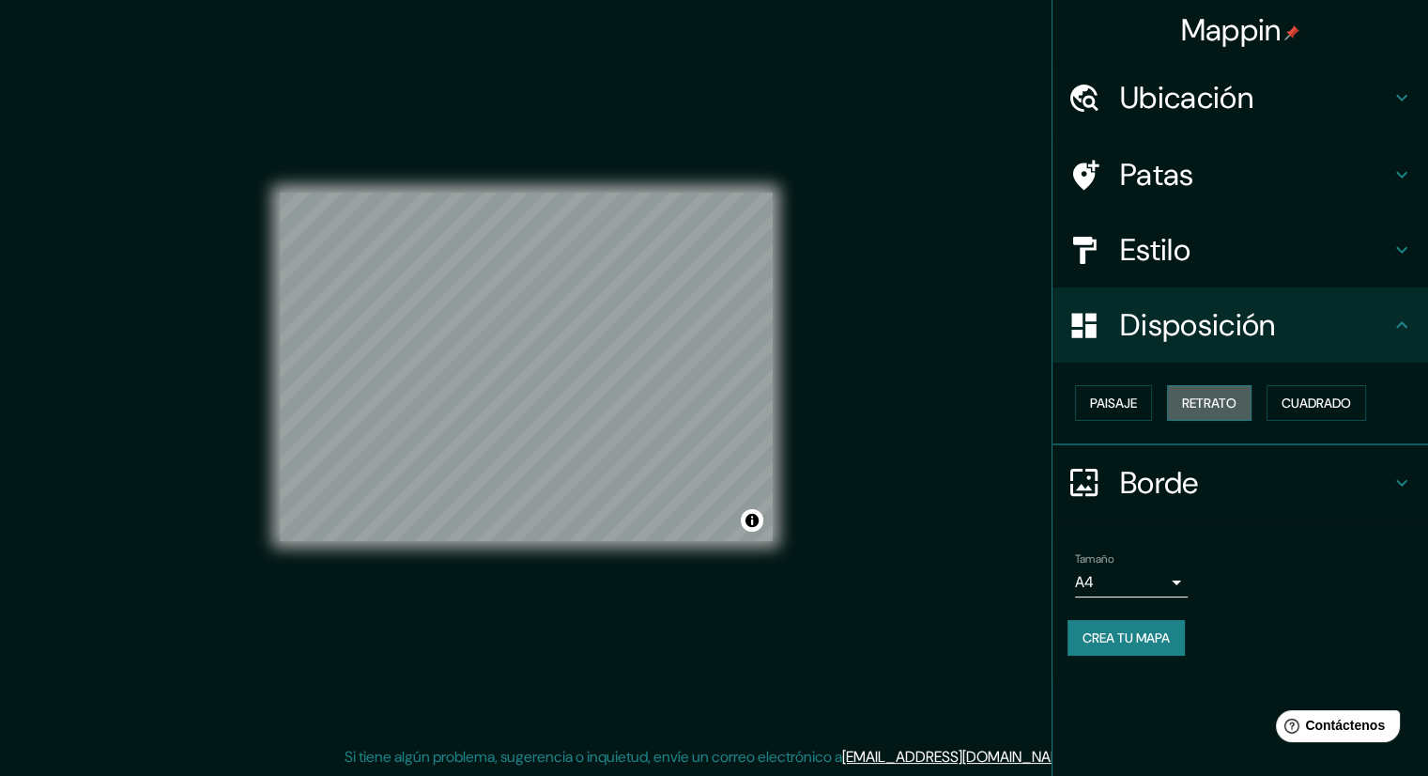
click at [1194, 398] on font "Retrato" at bounding box center [1209, 402] width 54 height 17
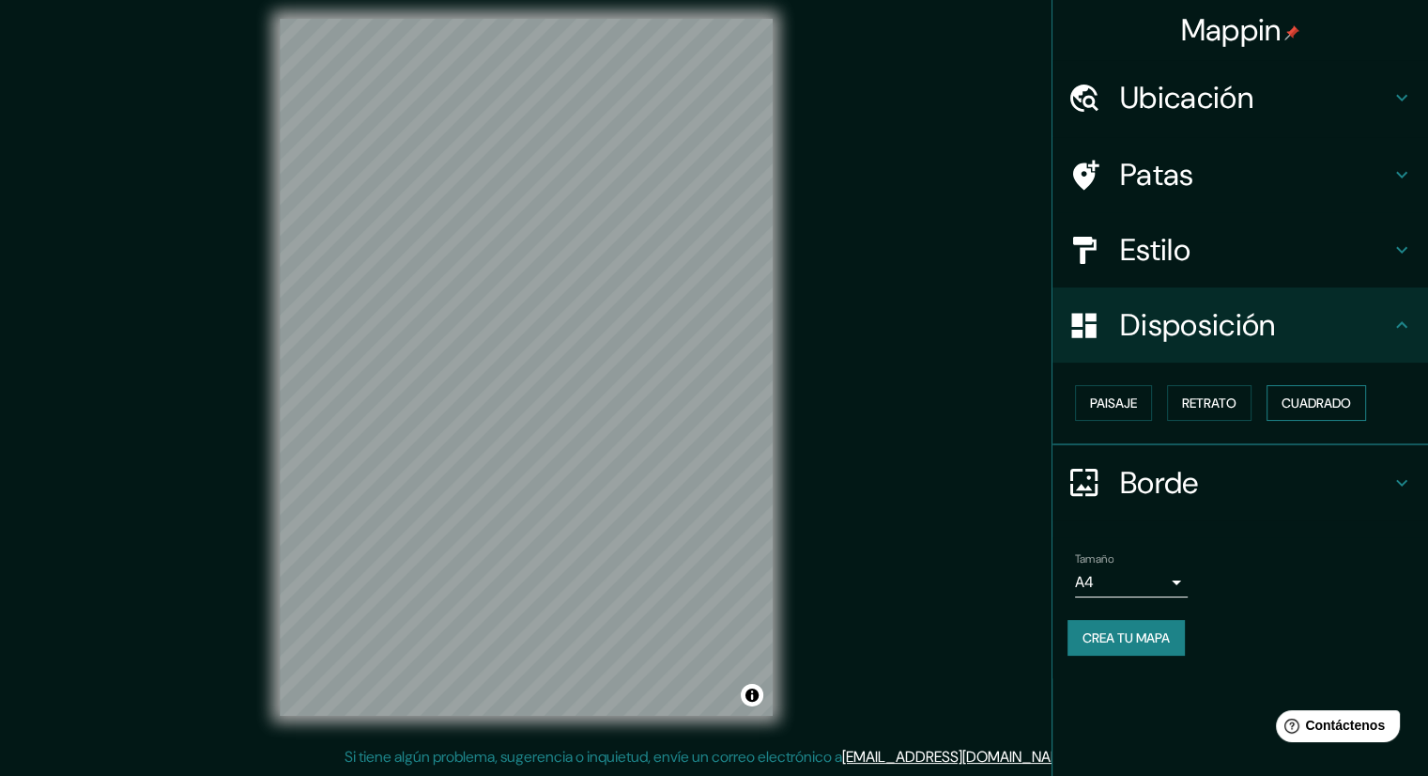
click at [1341, 398] on font "Cuadrado" at bounding box center [1316, 402] width 69 height 17
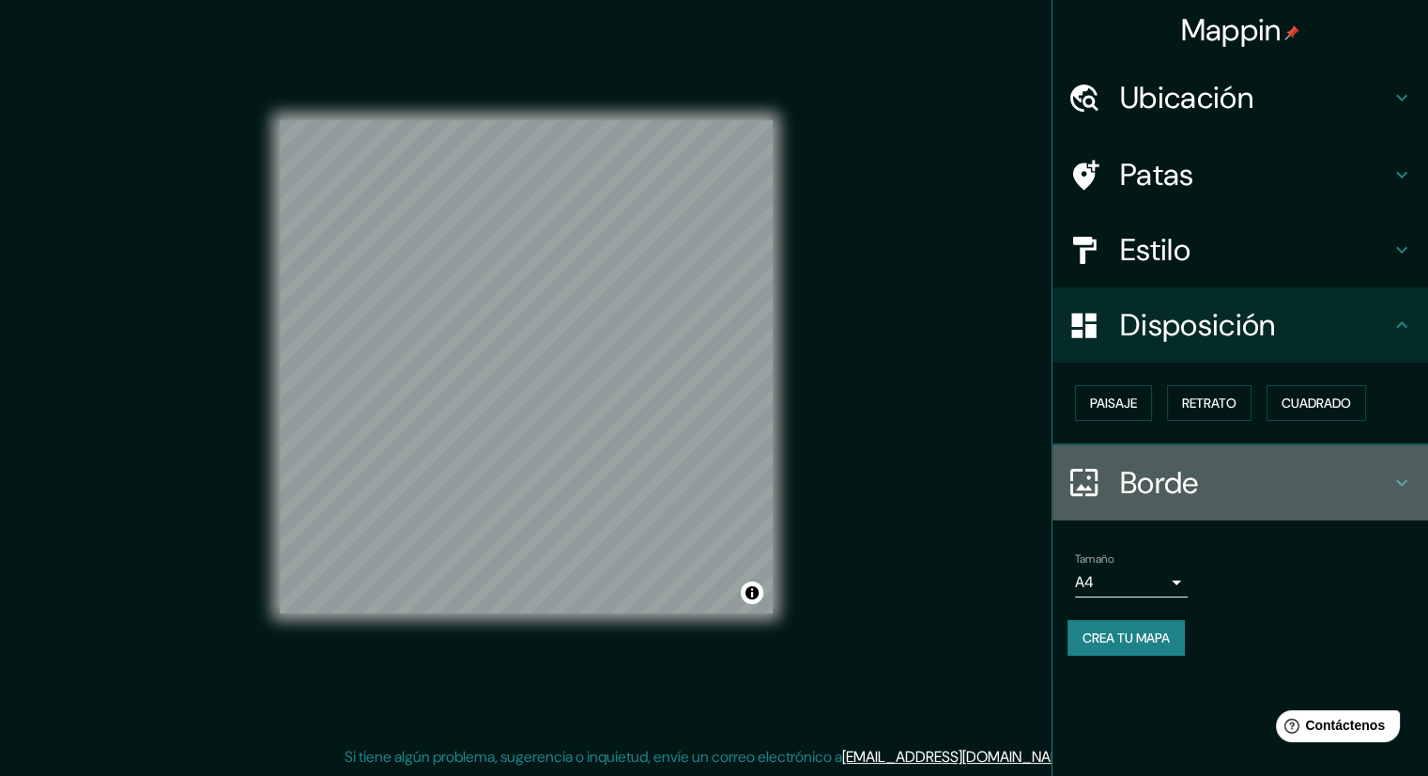
click at [1130, 486] on font "Borde" at bounding box center [1159, 482] width 79 height 39
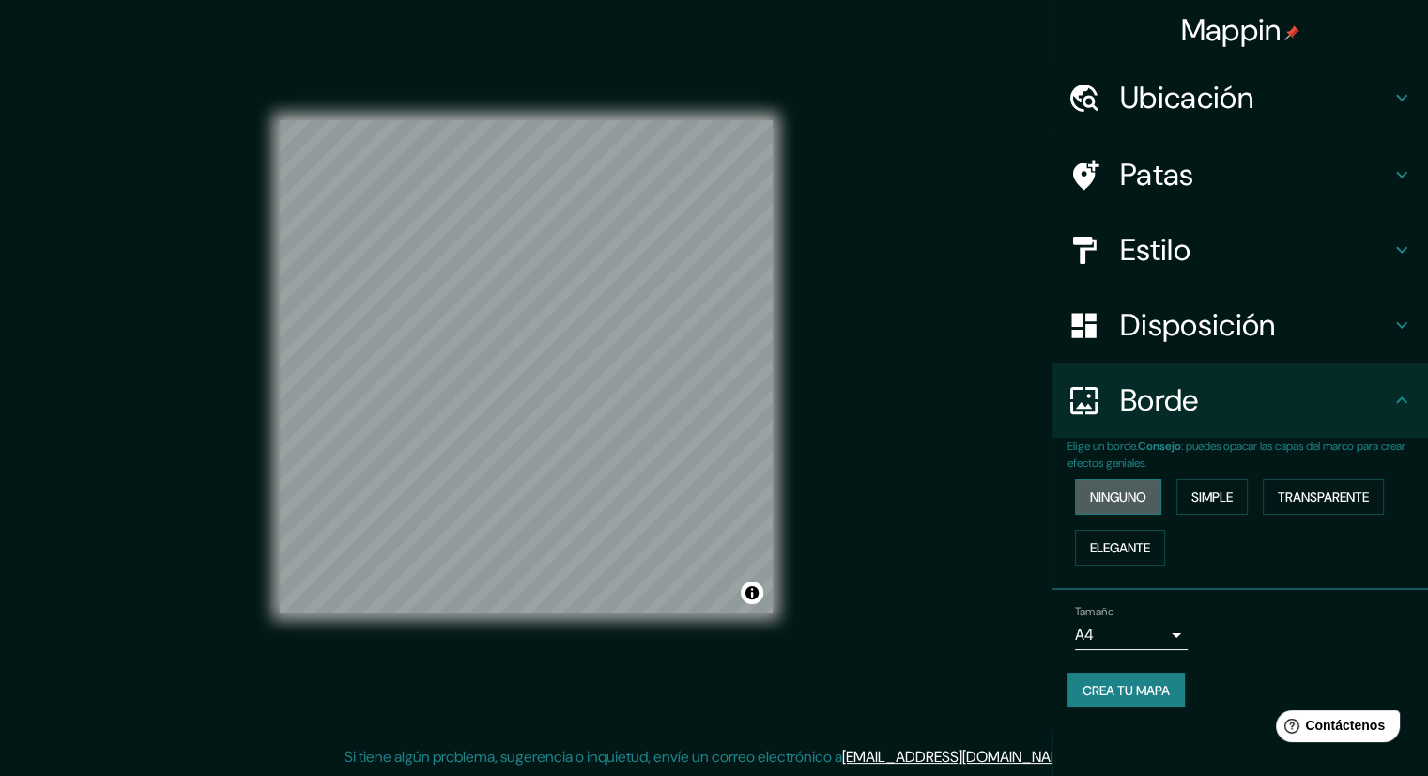
click at [1103, 500] on font "Ninguno" at bounding box center [1118, 496] width 56 height 17
click at [1131, 684] on font "Crea tu mapa" at bounding box center [1126, 690] width 87 height 17
click at [753, 590] on button "Activar o desactivar atribución" at bounding box center [752, 592] width 23 height 23
click at [717, 591] on font "Mejorar este mapa" at bounding box center [687, 592] width 99 height 13
click at [770, 571] on div at bounding box center [776, 568] width 15 height 15
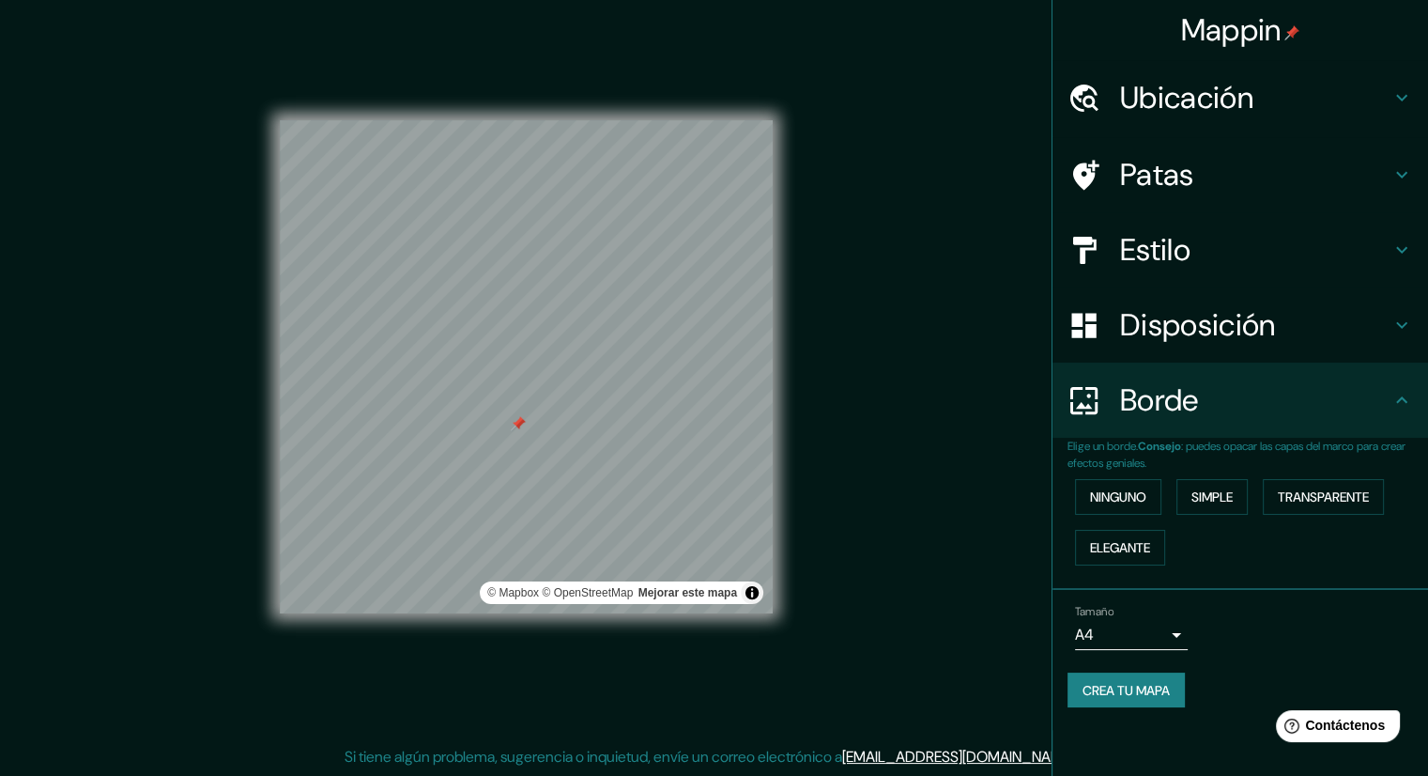
click at [1293, 119] on div "Ubicación" at bounding box center [1241, 97] width 376 height 75
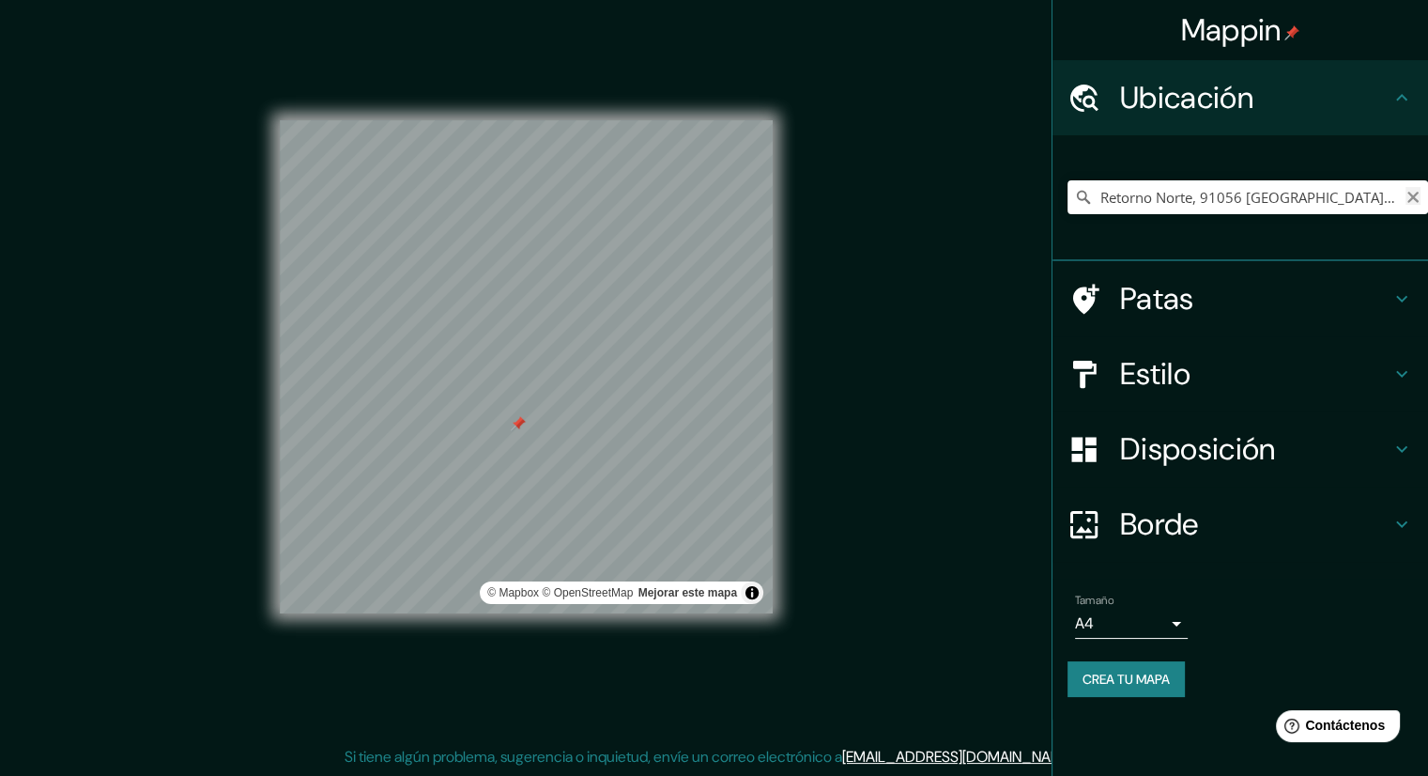
click at [1415, 198] on icon "Claro" at bounding box center [1412, 197] width 11 height 11
click at [1303, 194] on input "Elige tu ciudad o zona" at bounding box center [1248, 197] width 361 height 34
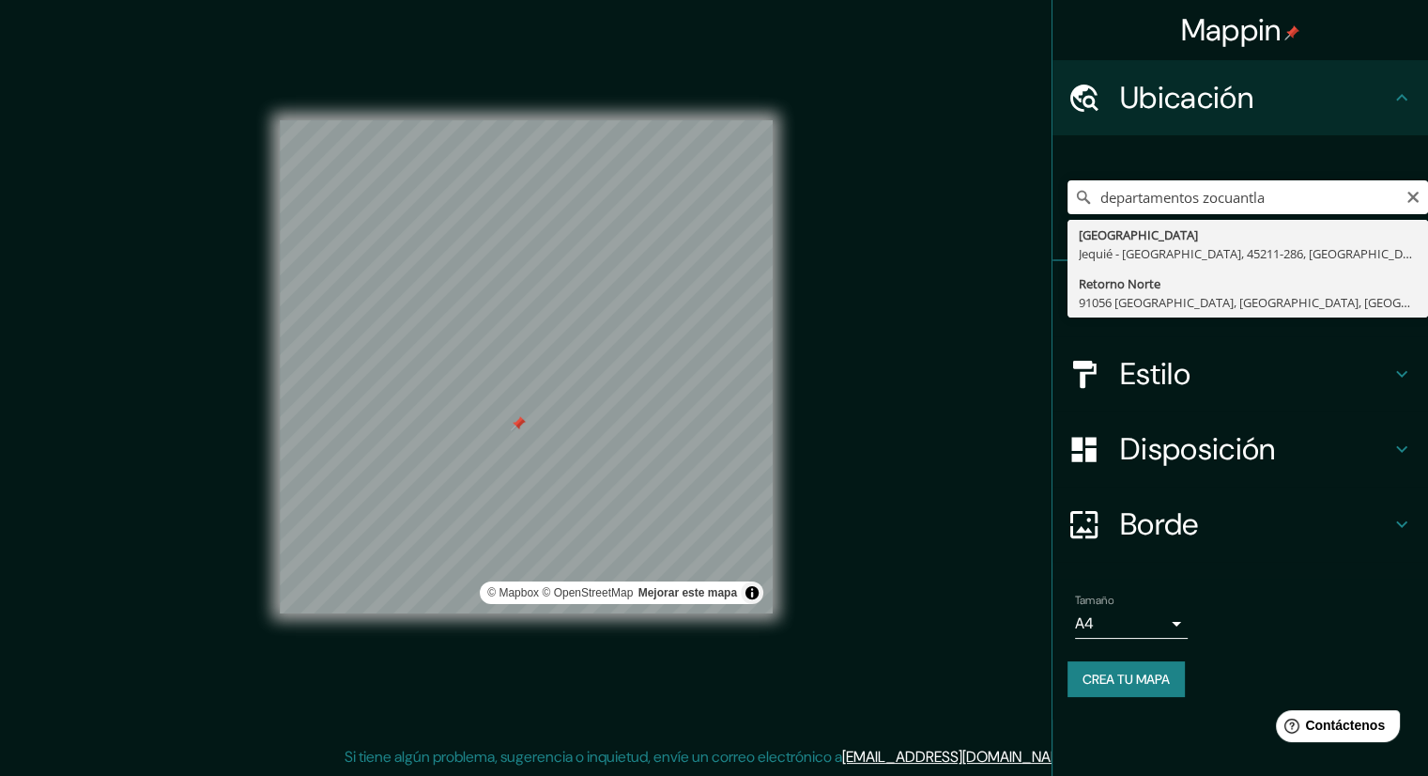
type input "Retorno Norte, 91056 Xalapa, Estado de Veracruz, México"
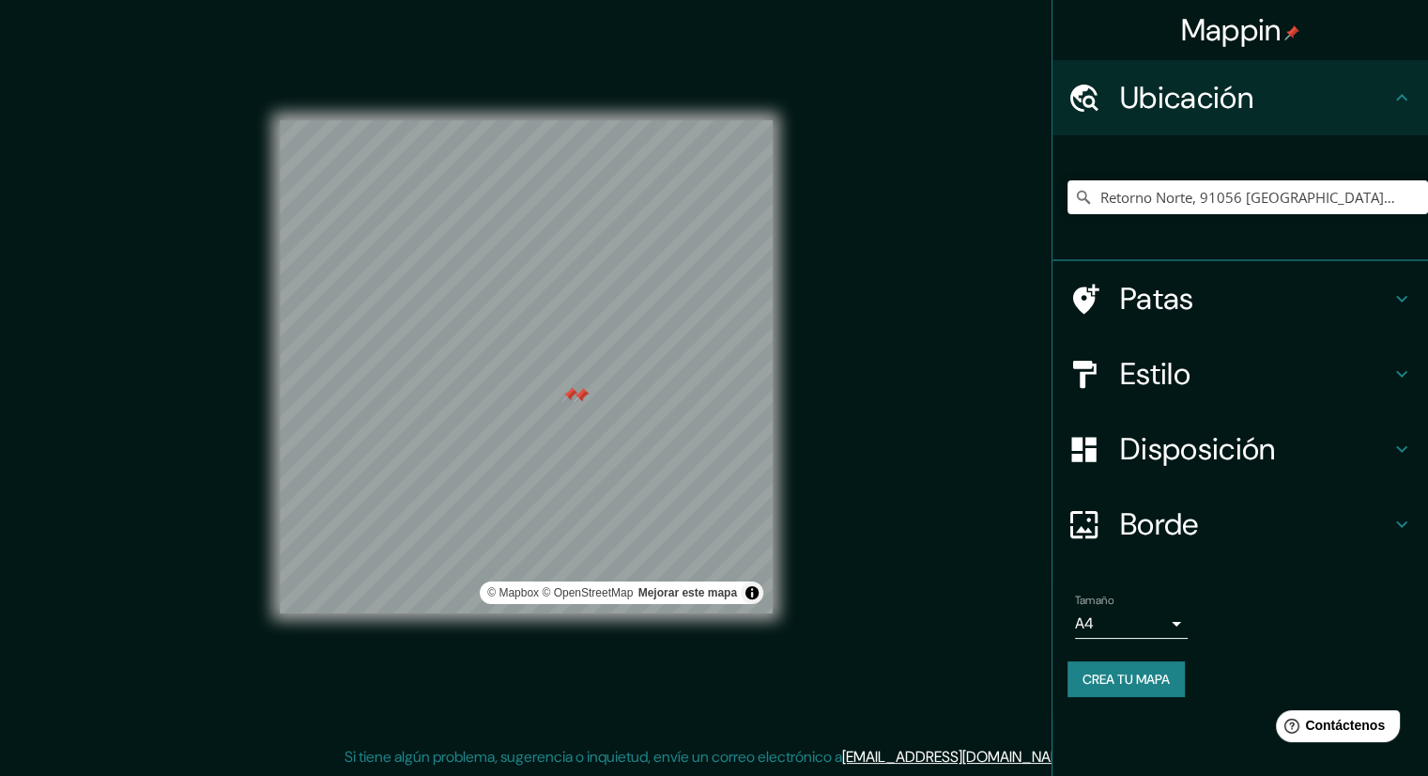
click at [568, 391] on div at bounding box center [569, 394] width 15 height 15
click at [582, 393] on div at bounding box center [581, 395] width 15 height 15
click at [580, 395] on div at bounding box center [581, 395] width 15 height 15
click at [573, 675] on div "© Mapbox © OpenStreetMap Mejorar este mapa" at bounding box center [526, 367] width 493 height 698
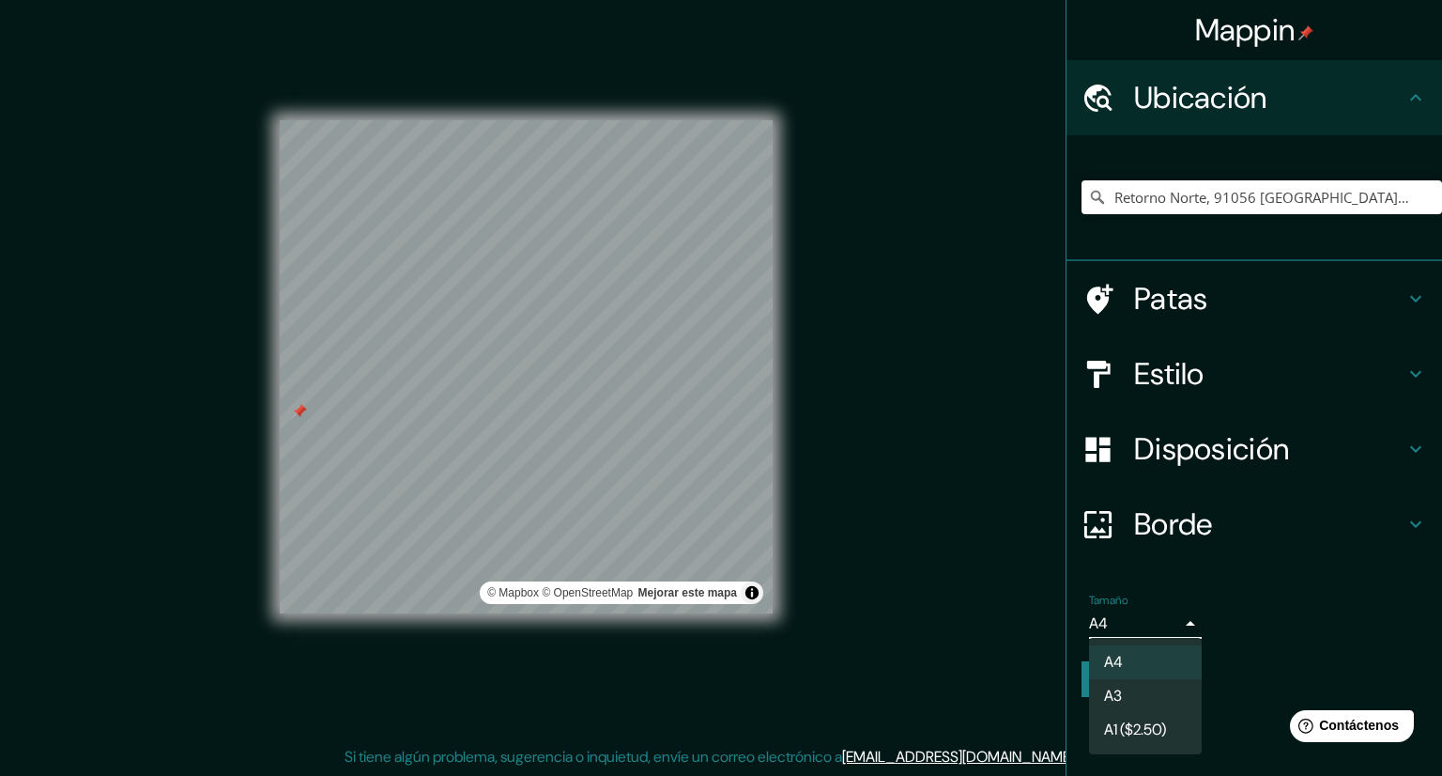
click at [1121, 616] on body "Mappin Ubicación Retorno Norte, 91056 Xalapa, Estado de Veracruz, México Patas …" at bounding box center [721, 376] width 1442 height 776
click at [1114, 653] on font "A4" at bounding box center [1113, 663] width 19 height 20
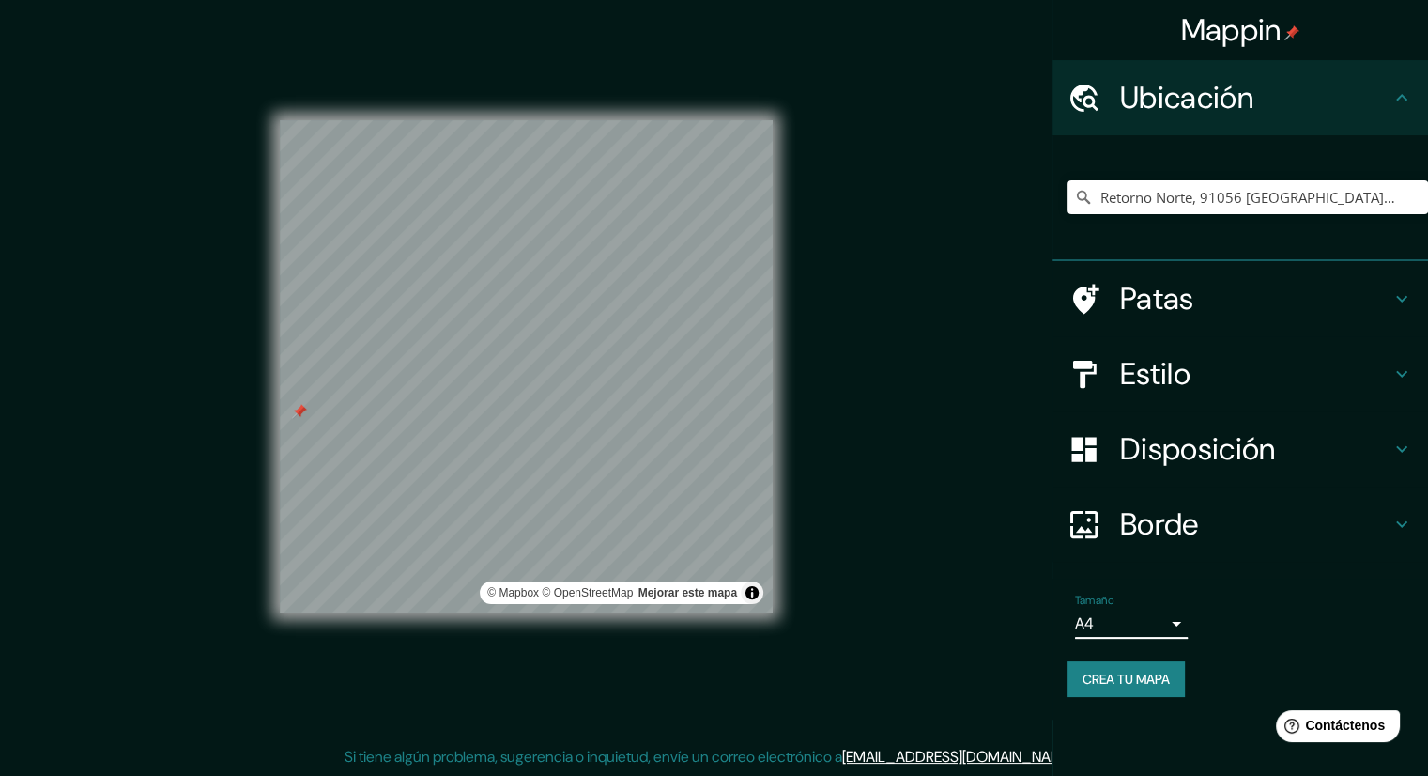
click at [1103, 684] on font "Crea tu mapa" at bounding box center [1126, 678] width 87 height 17
